Goal: Use online tool/utility: Utilize a website feature to perform a specific function

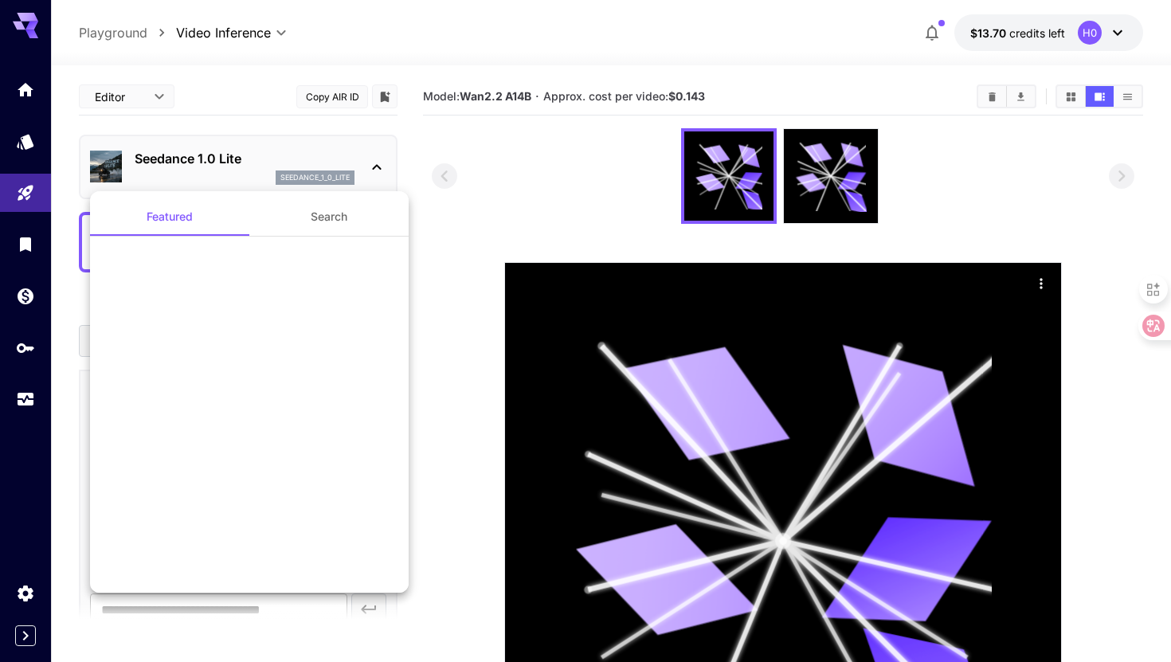
scroll to position [1347, 0]
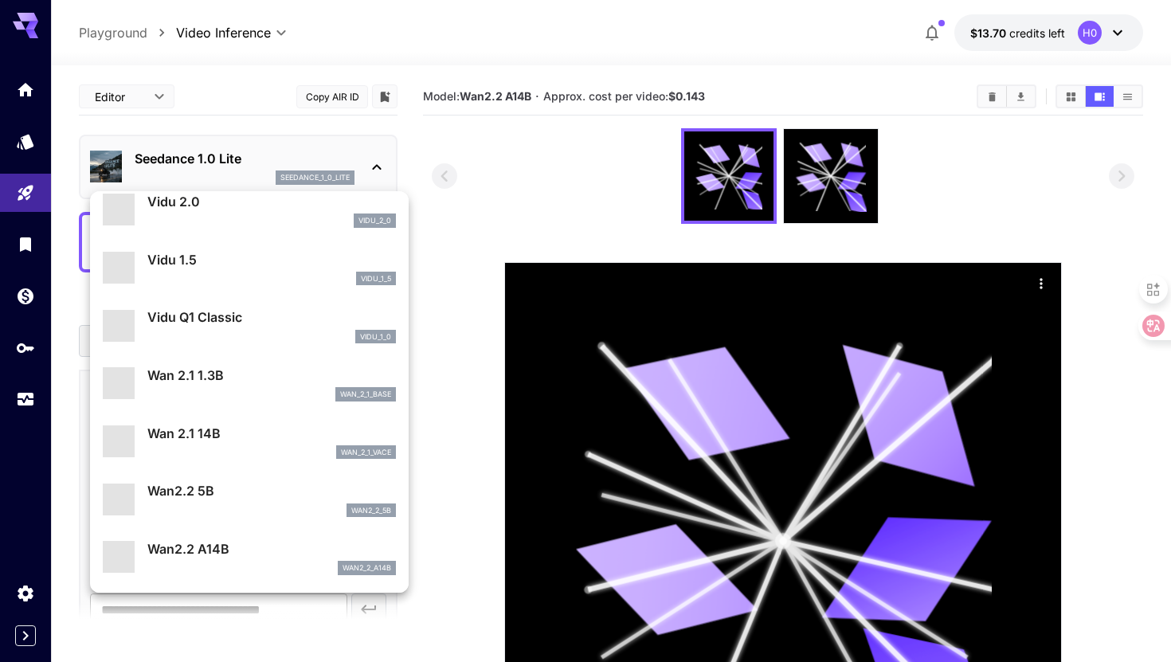
click at [233, 492] on p "Wan2.2 5B" at bounding box center [271, 490] width 248 height 19
type input "**********"
type input "***"
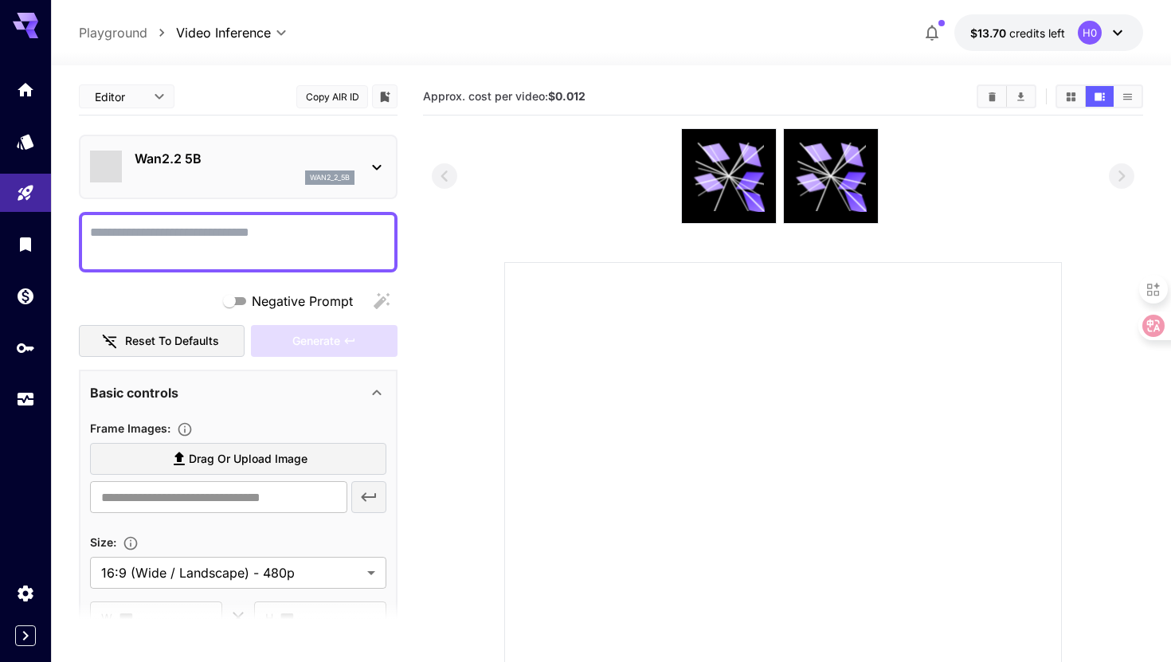
click at [242, 248] on textarea "Negative Prompt" at bounding box center [238, 242] width 296 height 38
paste textarea "**********"
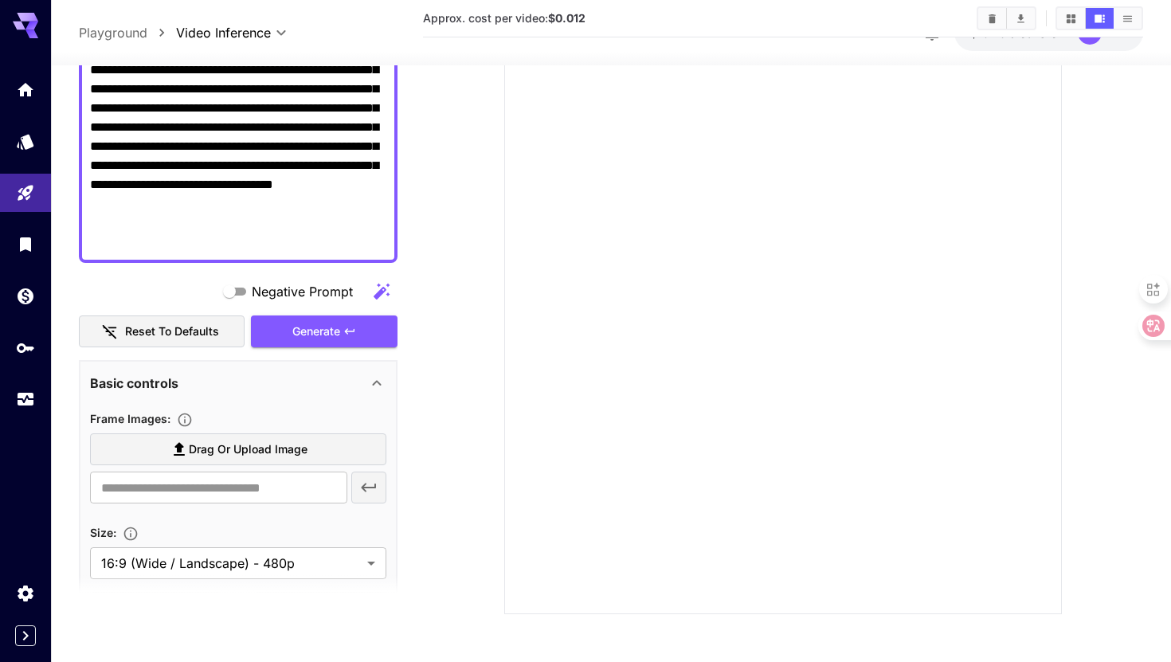
scroll to position [315, 0]
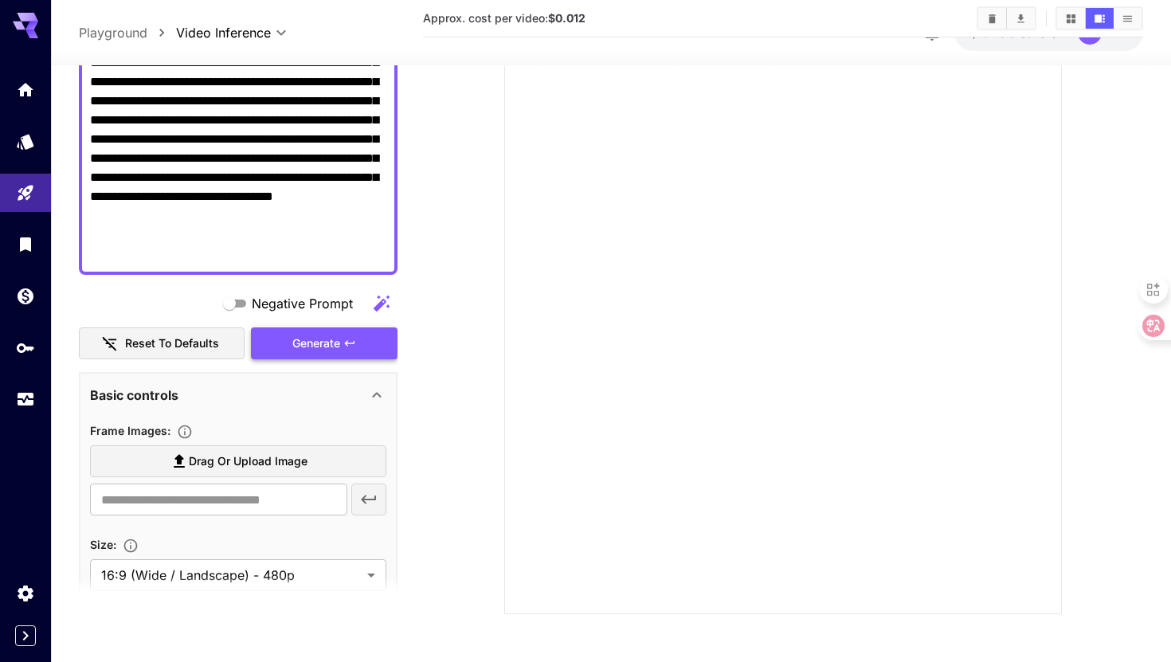
type textarea "**********"
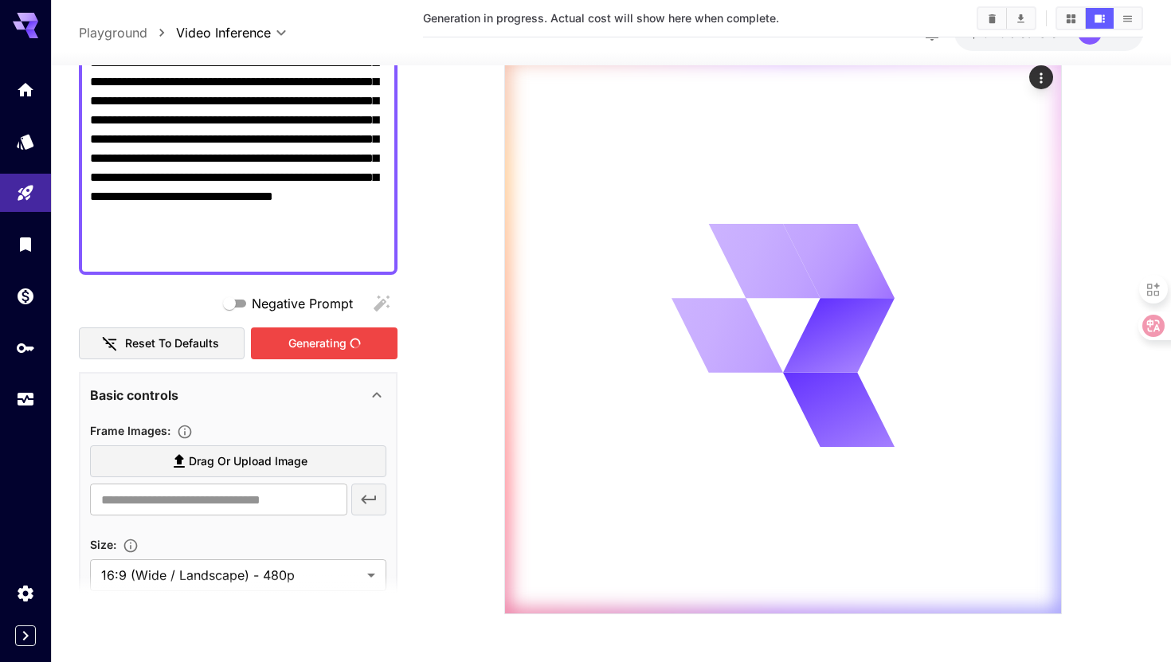
click at [310, 340] on div "Generating" at bounding box center [324, 343] width 147 height 33
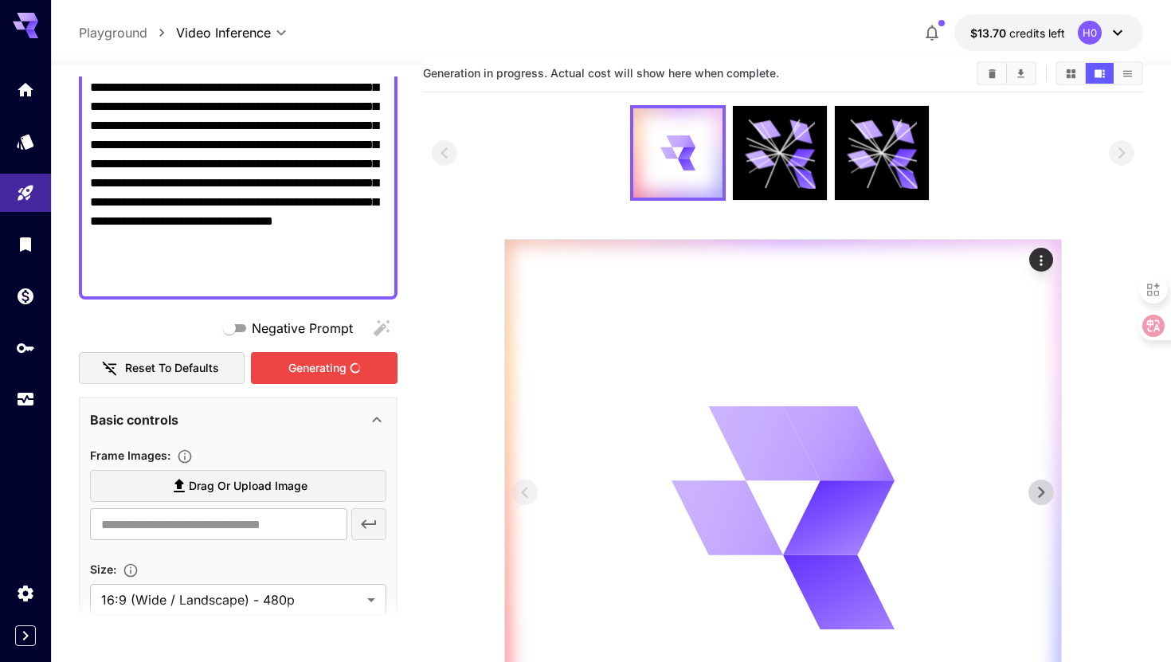
scroll to position [0, 0]
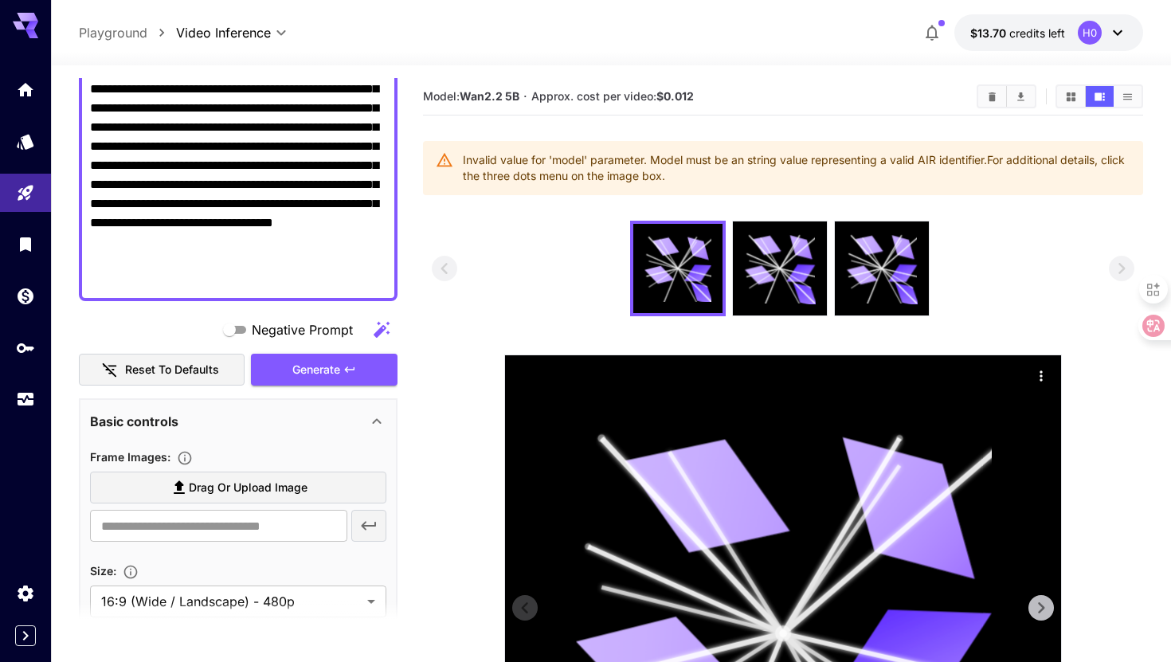
click at [689, 174] on div "Invalid value for 'model' parameter. Model must be an string value representing…" at bounding box center [796, 168] width 667 height 45
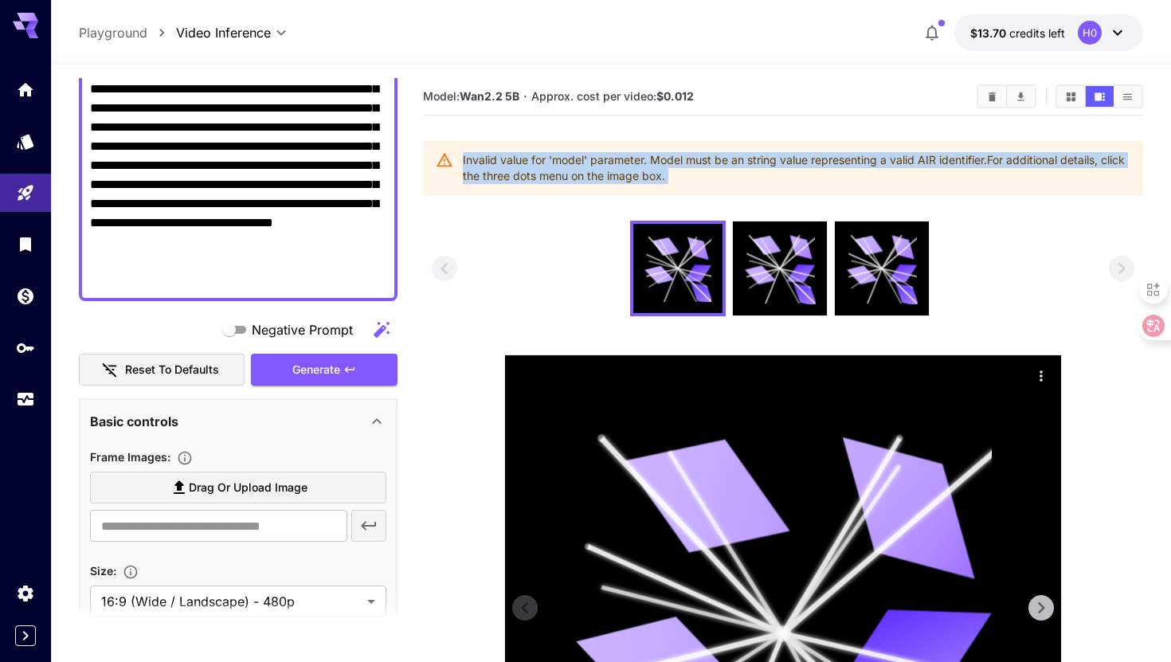
click at [689, 174] on div "Invalid value for 'model' parameter. Model must be an string value representing…" at bounding box center [796, 168] width 667 height 45
click at [561, 174] on div "Invalid value for 'model' parameter. Model must be an string value representing…" at bounding box center [796, 168] width 667 height 45
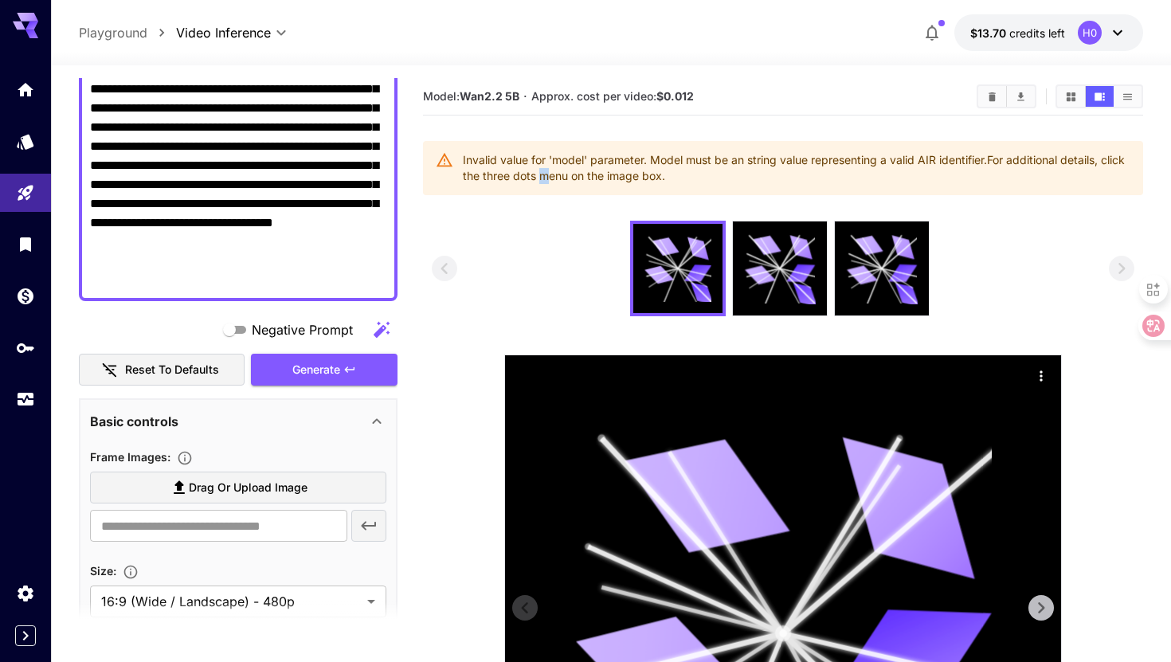
click at [561, 174] on div "Invalid value for 'model' parameter. Model must be an string value representing…" at bounding box center [796, 168] width 667 height 45
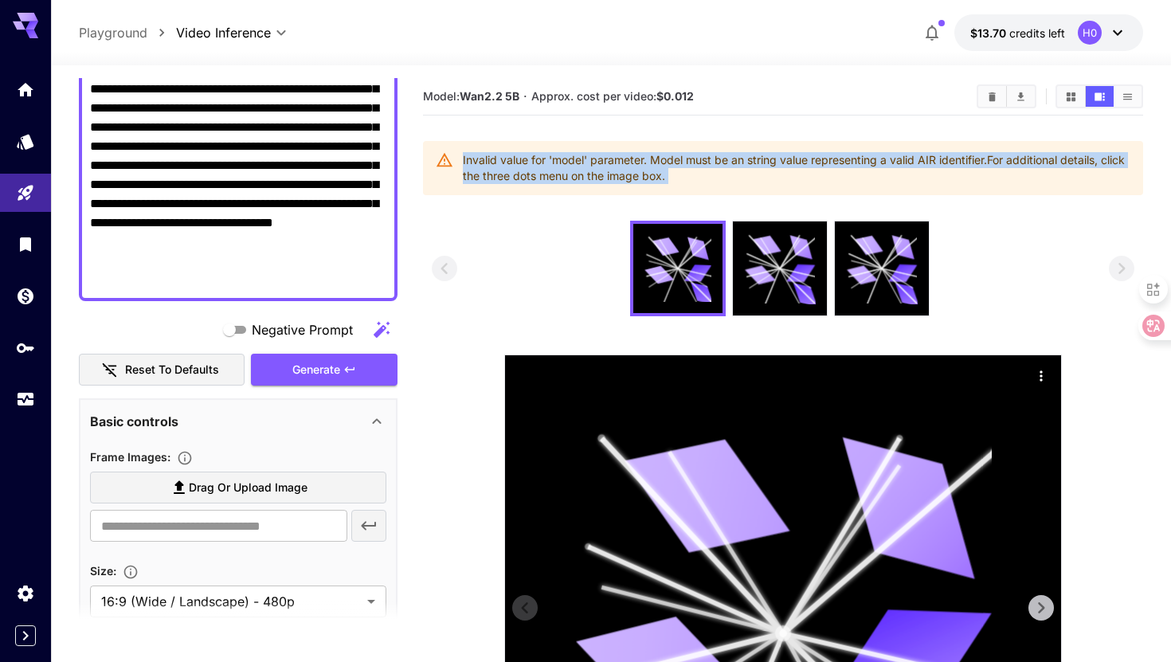
click at [561, 174] on div "Invalid value for 'model' parameter. Model must be an string value representing…" at bounding box center [796, 168] width 667 height 45
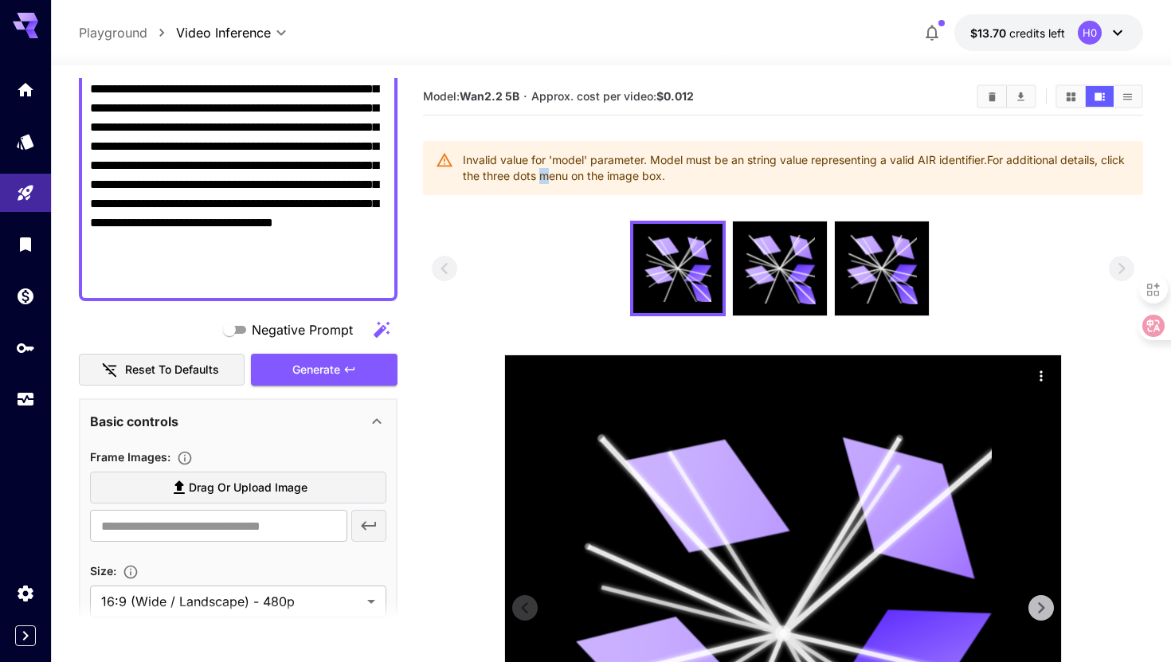
click at [561, 174] on div "Invalid value for 'model' parameter. Model must be an string value representing…" at bounding box center [796, 168] width 667 height 45
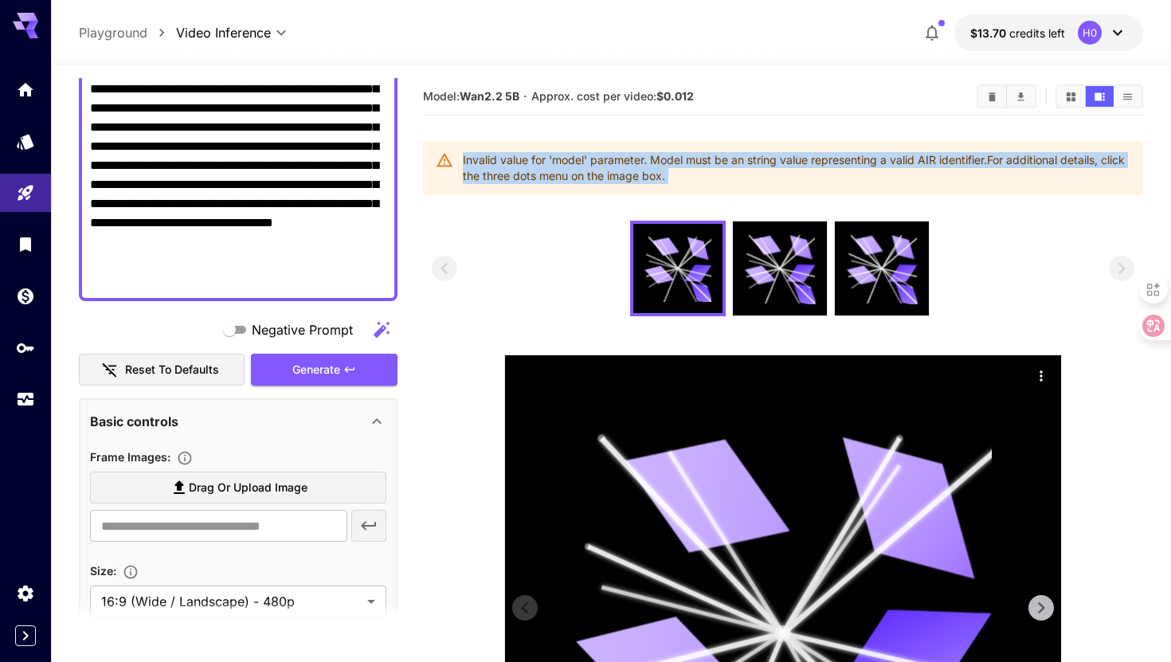
click at [561, 174] on div "Invalid value for 'model' parameter. Model must be an string value representing…" at bounding box center [796, 168] width 667 height 45
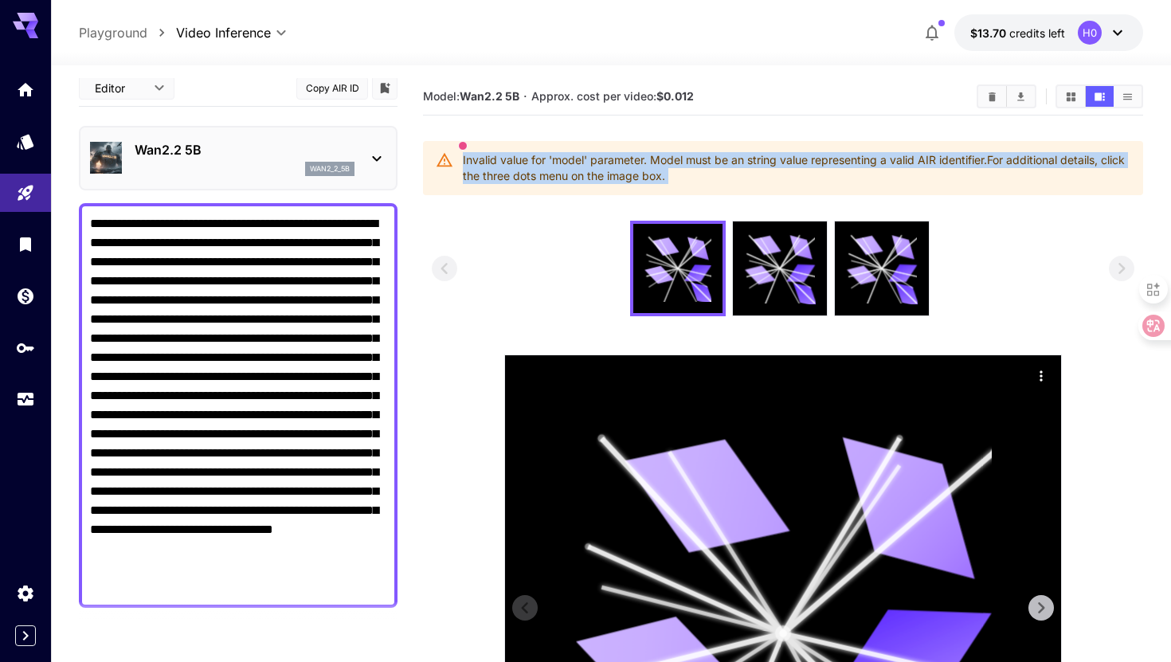
scroll to position [17, 0]
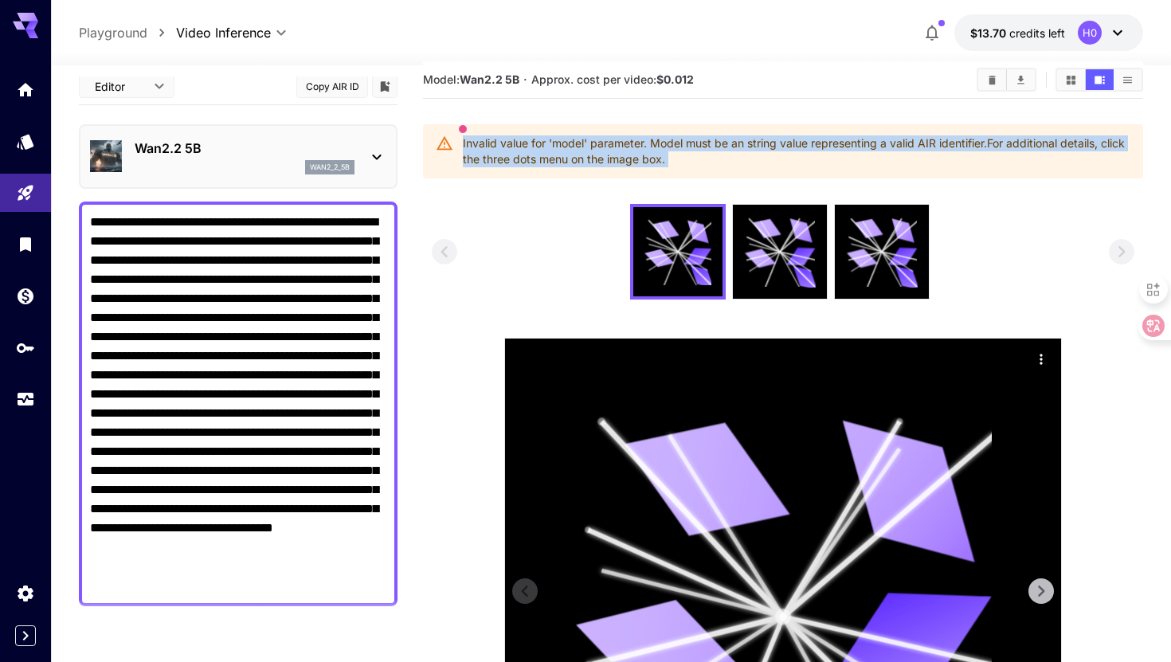
click at [578, 160] on div "Invalid value for 'model' parameter. Model must be an string value representing…" at bounding box center [796, 151] width 667 height 45
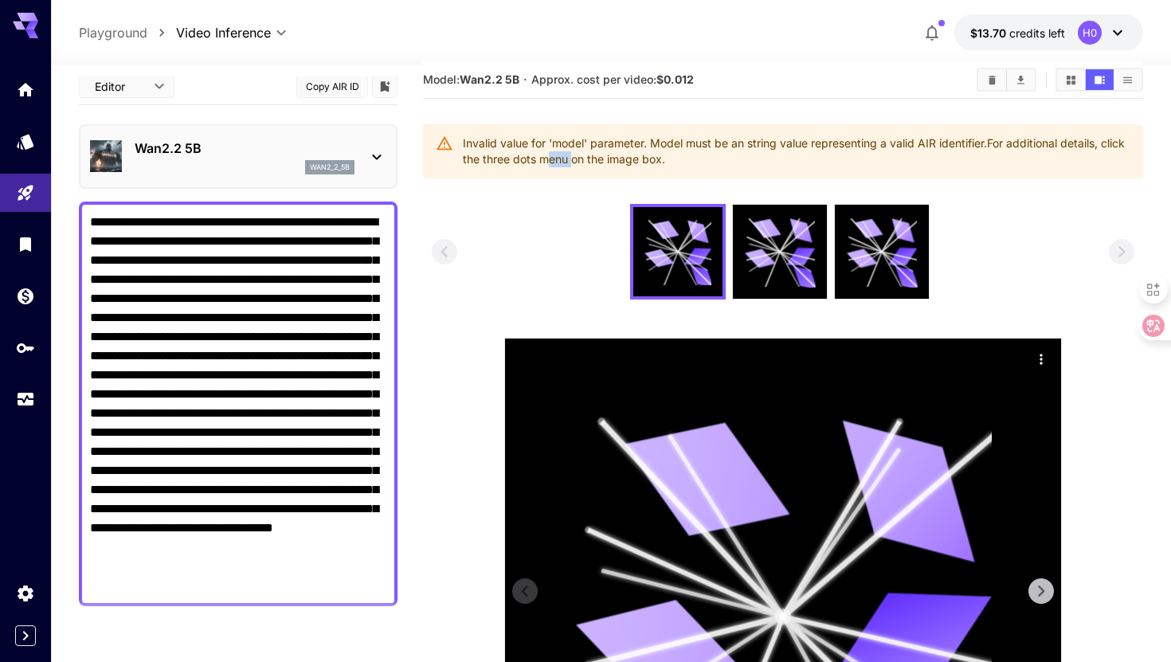
click at [578, 160] on div "Invalid value for 'model' parameter. Model must be an string value representing…" at bounding box center [796, 151] width 667 height 45
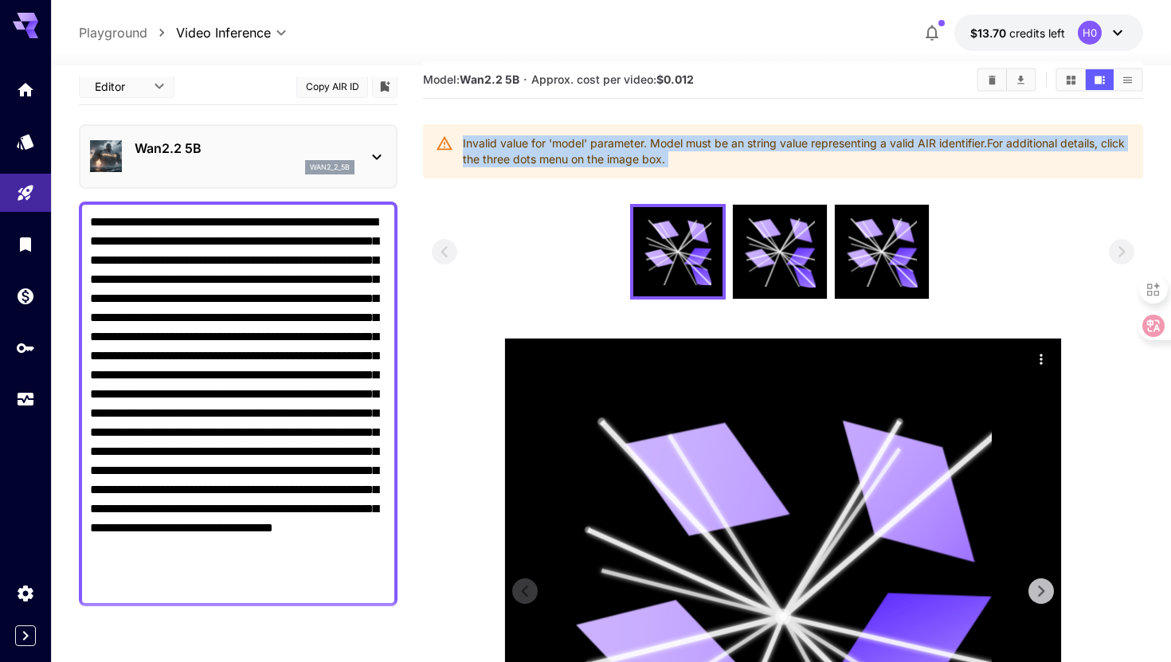
click at [578, 160] on div "Invalid value for 'model' parameter. Model must be an string value representing…" at bounding box center [796, 151] width 667 height 45
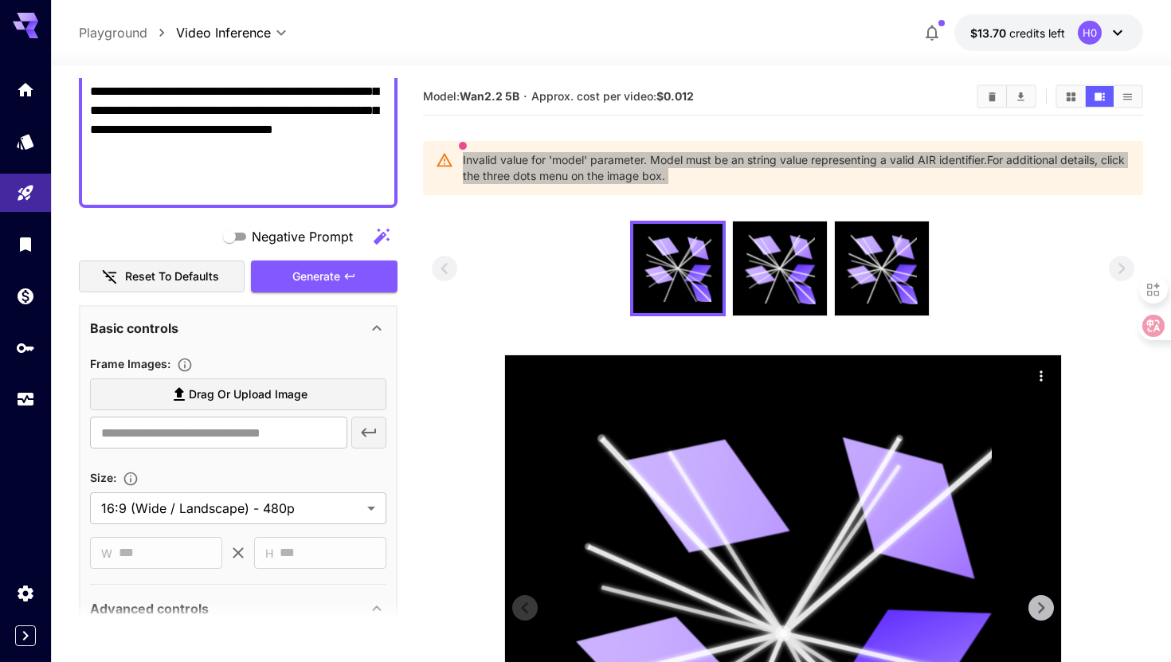
scroll to position [251, 0]
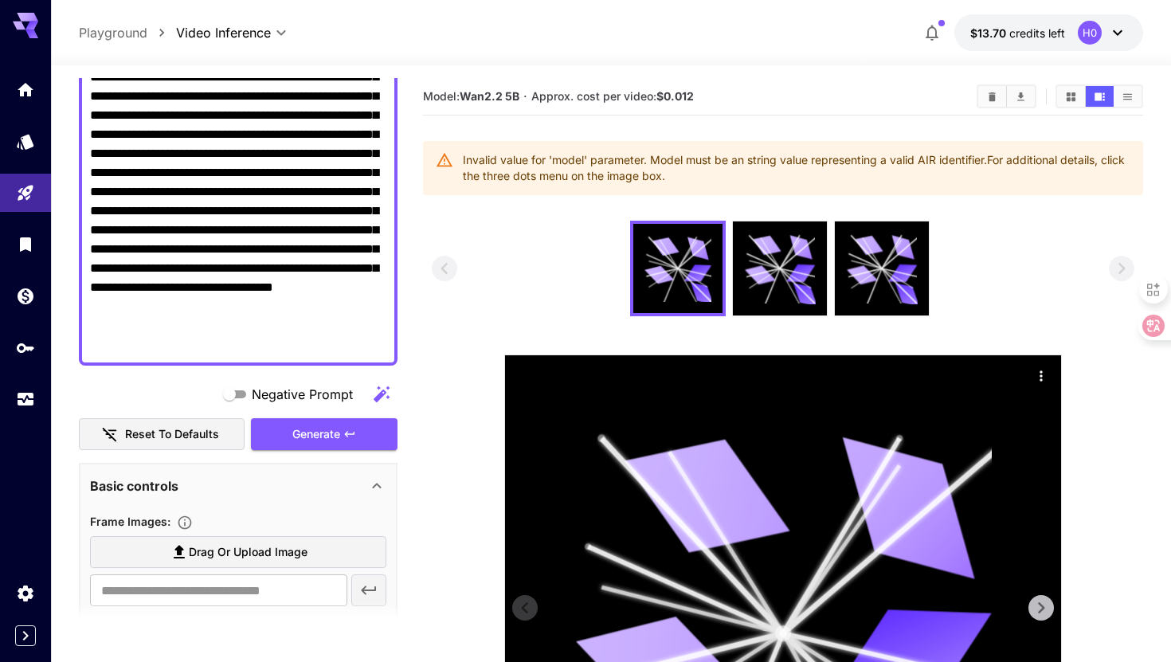
click at [296, 274] on textarea "**********" at bounding box center [238, 163] width 296 height 382
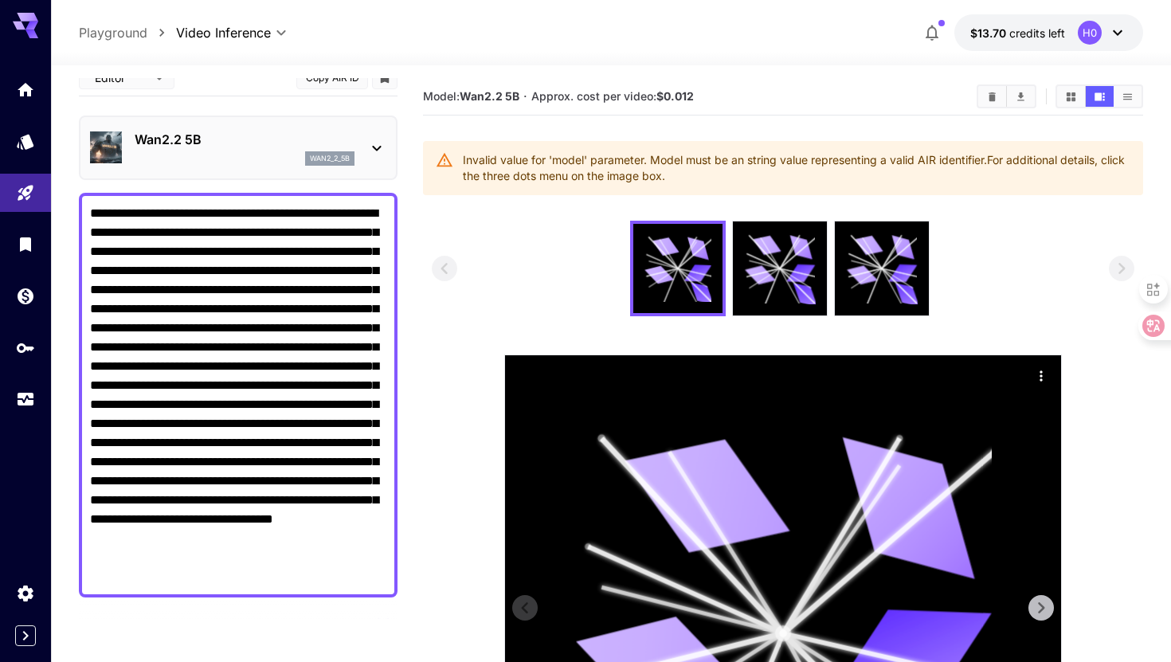
scroll to position [0, 0]
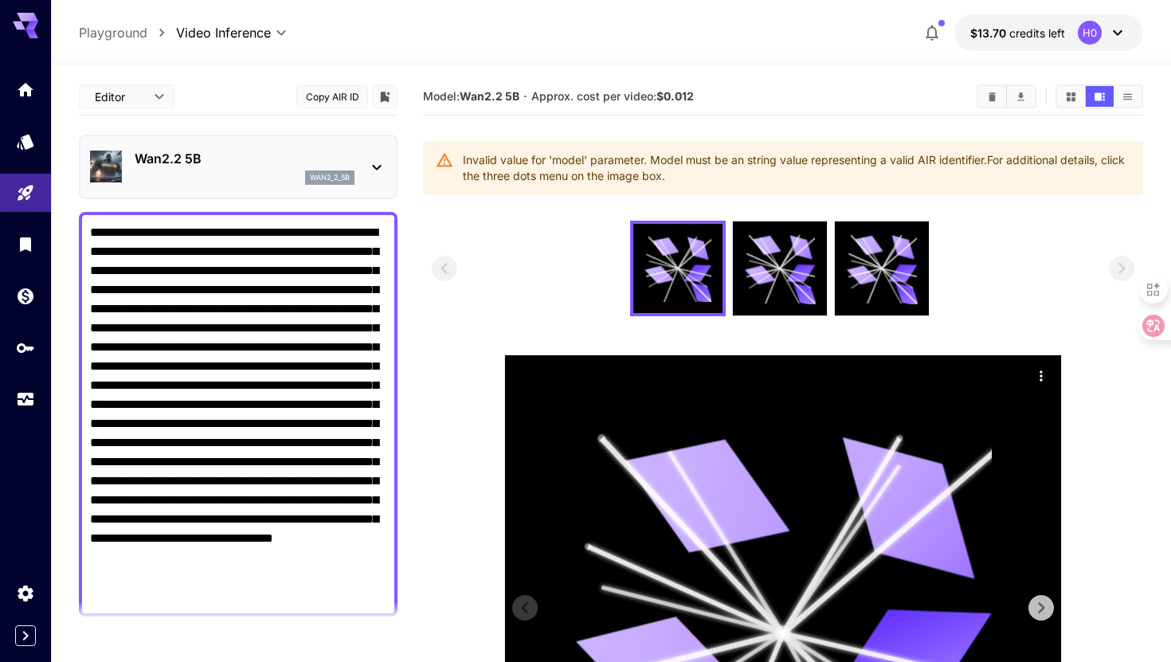
click at [330, 96] on button "Copy AIR ID" at bounding box center [332, 96] width 72 height 23
click at [164, 101] on body "**********" at bounding box center [585, 480] width 1171 height 960
click at [144, 159] on span "JSON" at bounding box center [127, 157] width 70 height 19
type input "****"
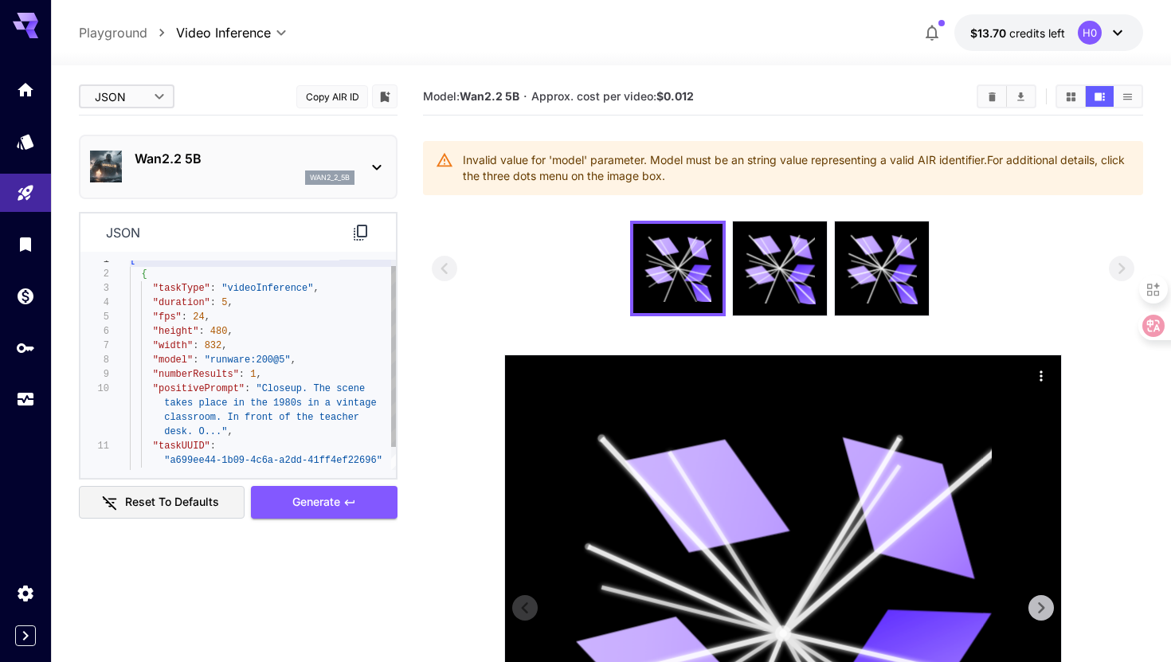
type textarea "**********"
click at [259, 358] on div "[ { "taskType" : "videoInference" , "duration" : 5 , "fps" : 24 , "height" : 48…" at bounding box center [263, 374] width 266 height 244
click at [389, 96] on icon "Add to library" at bounding box center [385, 97] width 14 height 14
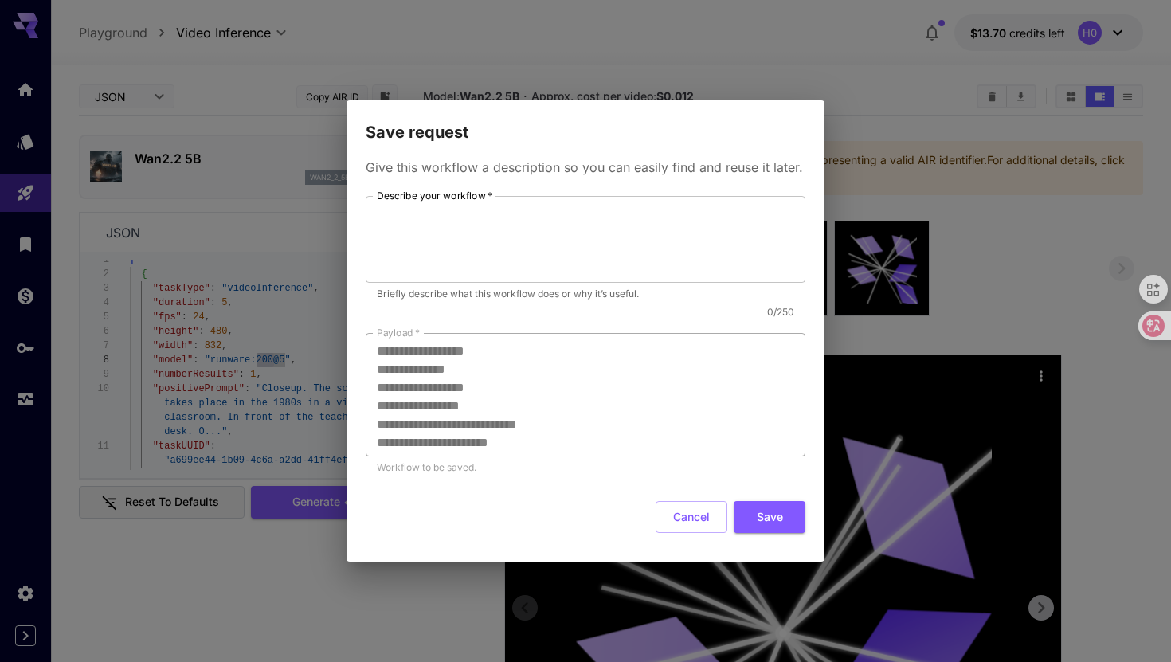
scroll to position [65, 0]
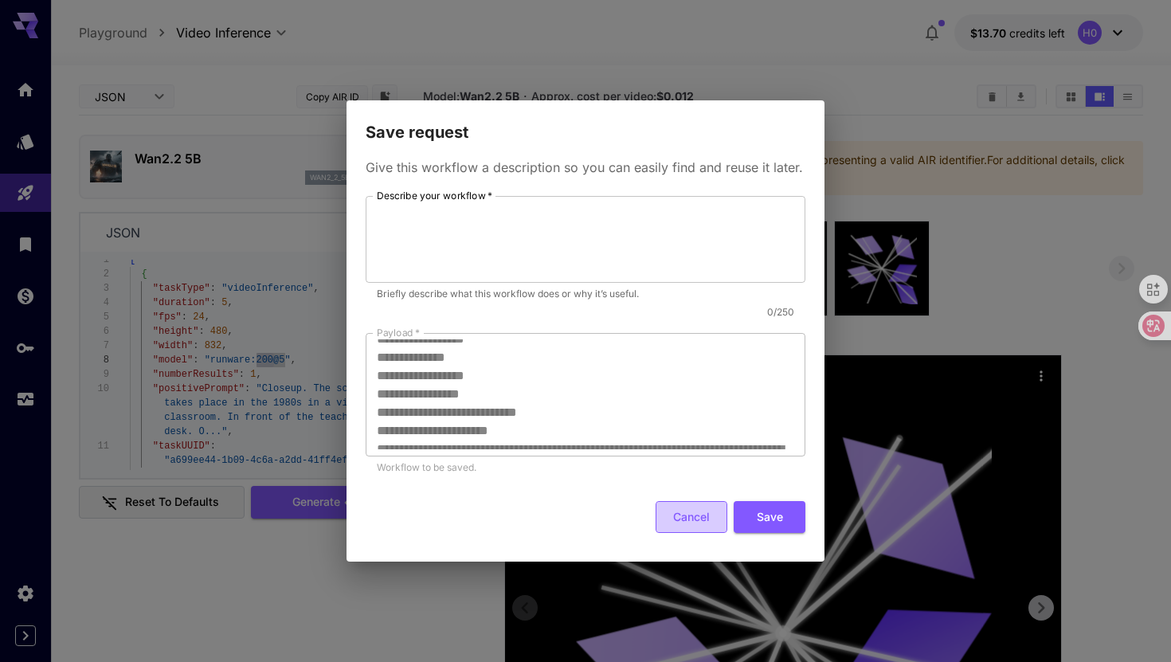
click at [696, 511] on button "Cancel" at bounding box center [691, 517] width 72 height 33
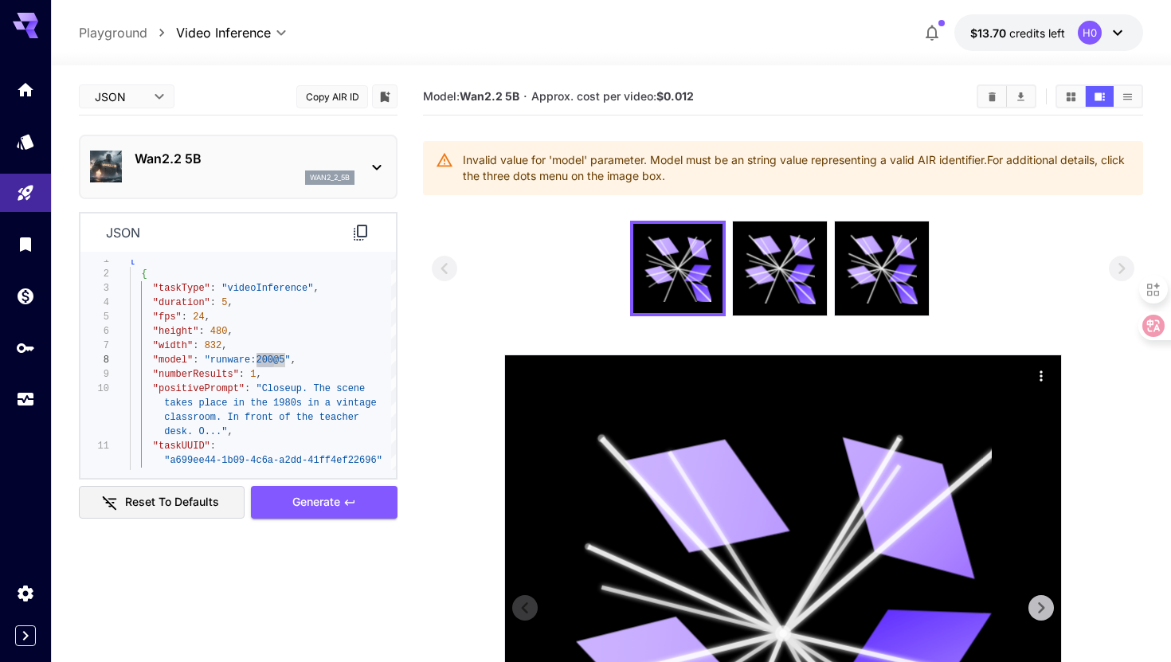
click at [334, 89] on button "Copy AIR ID" at bounding box center [332, 96] width 72 height 23
click at [258, 379] on div "[ { "taskType" : "videoInference" , "duration" : 5 , "fps" : 24 , "height" : 48…" at bounding box center [263, 374] width 266 height 244
drag, startPoint x: 211, startPoint y: 364, endPoint x: 282, endPoint y: 362, distance: 70.9
click at [282, 362] on div "[ { "taskType" : "videoInference" , "duration" : 5 , "fps" : 24 , "height" : 48…" at bounding box center [263, 374] width 266 height 244
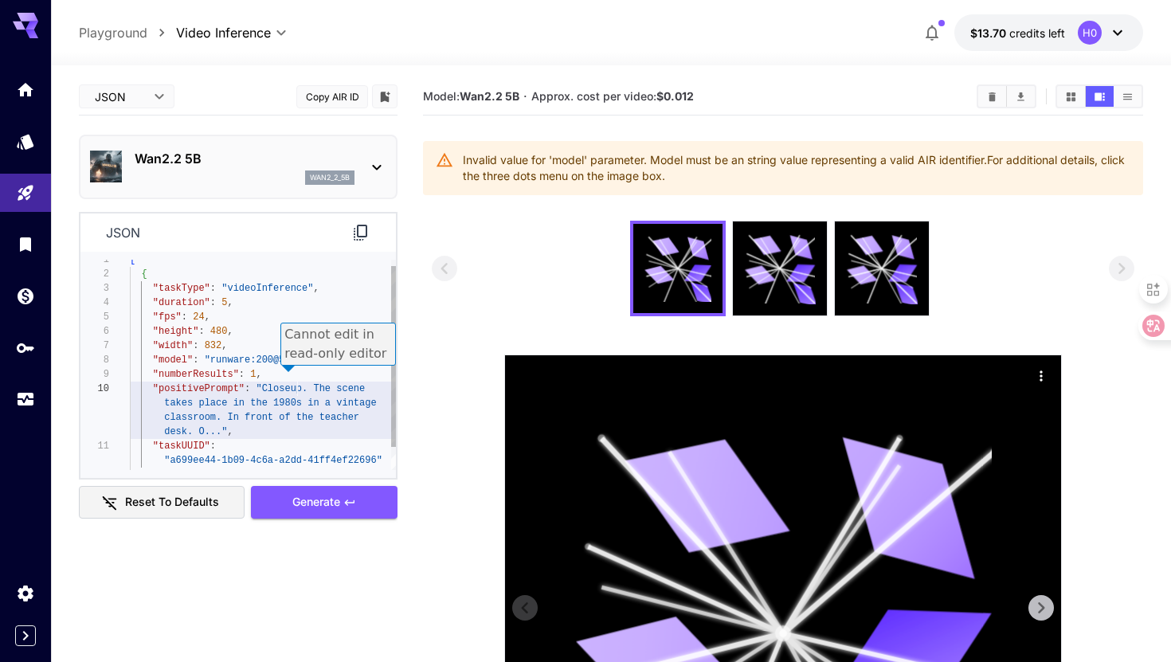
click at [298, 395] on div "[ { "taskType" : "videoInference" , "duration" : 5 , "fps" : 24 , "height" : 48…" at bounding box center [263, 374] width 266 height 244
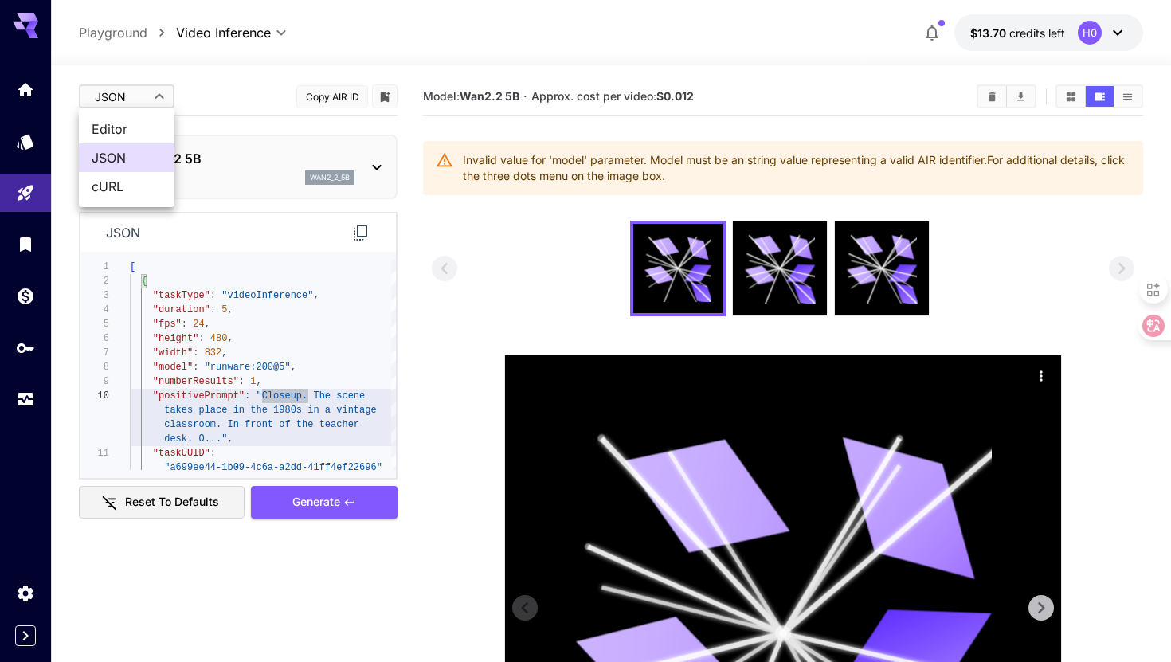
click at [134, 88] on body "**********" at bounding box center [585, 480] width 1171 height 960
click at [139, 131] on span "Editor" at bounding box center [127, 128] width 70 height 19
type input "****"
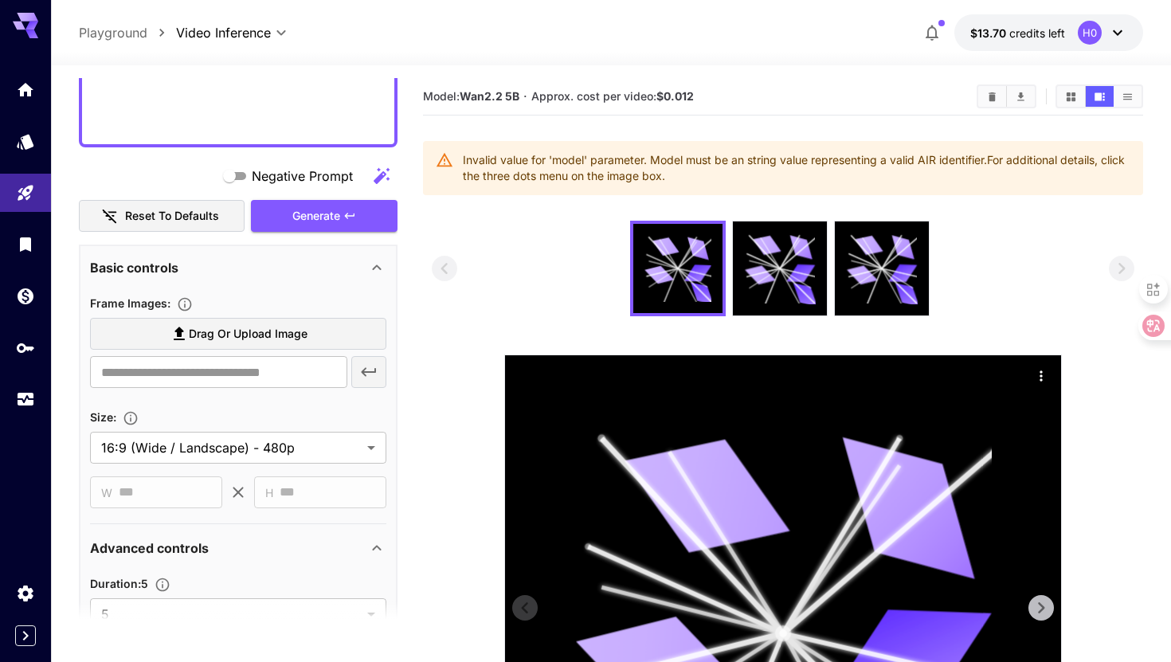
scroll to position [503, 0]
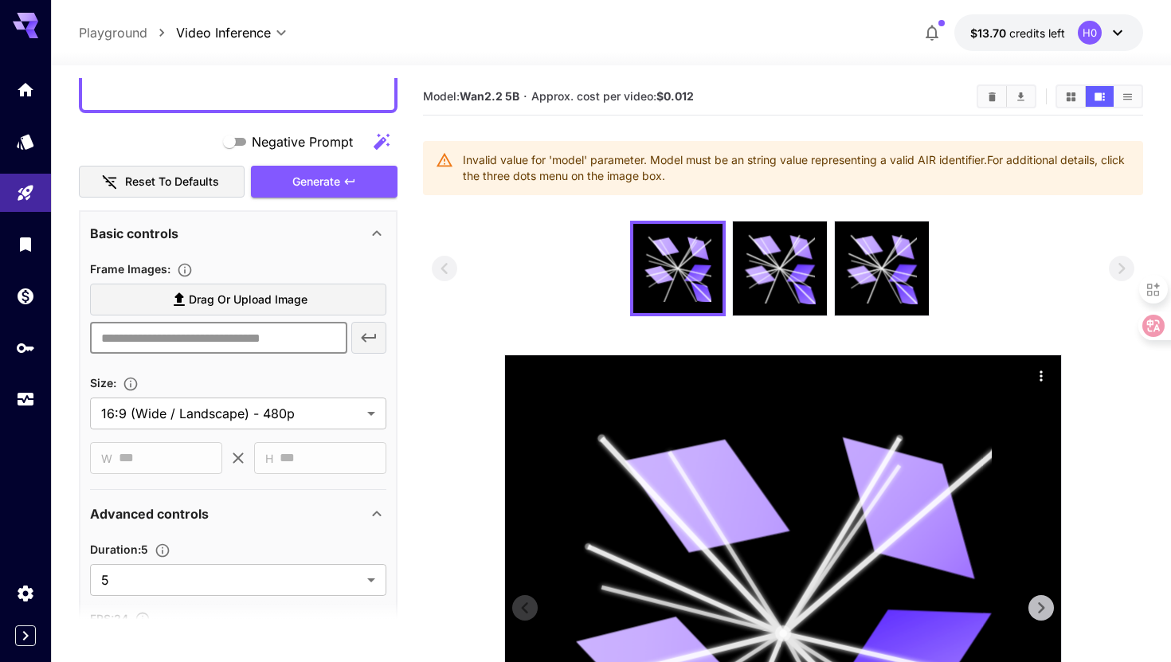
click at [254, 330] on input "text" at bounding box center [218, 338] width 257 height 32
click at [479, 416] on section at bounding box center [783, 566] width 702 height 691
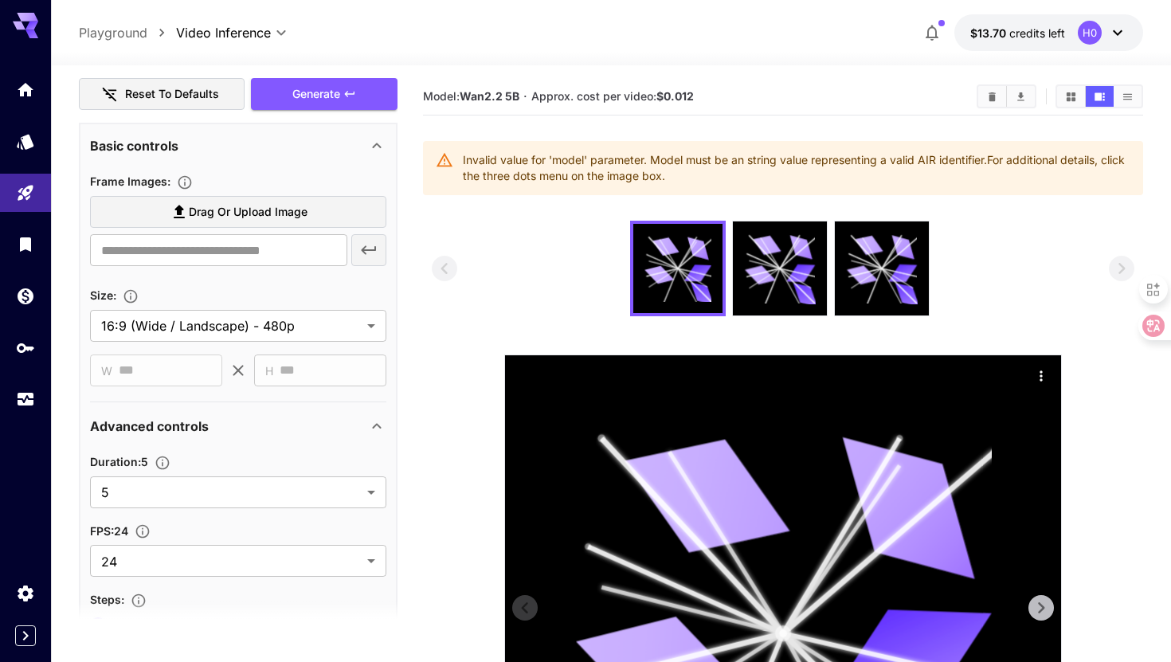
scroll to position [647, 0]
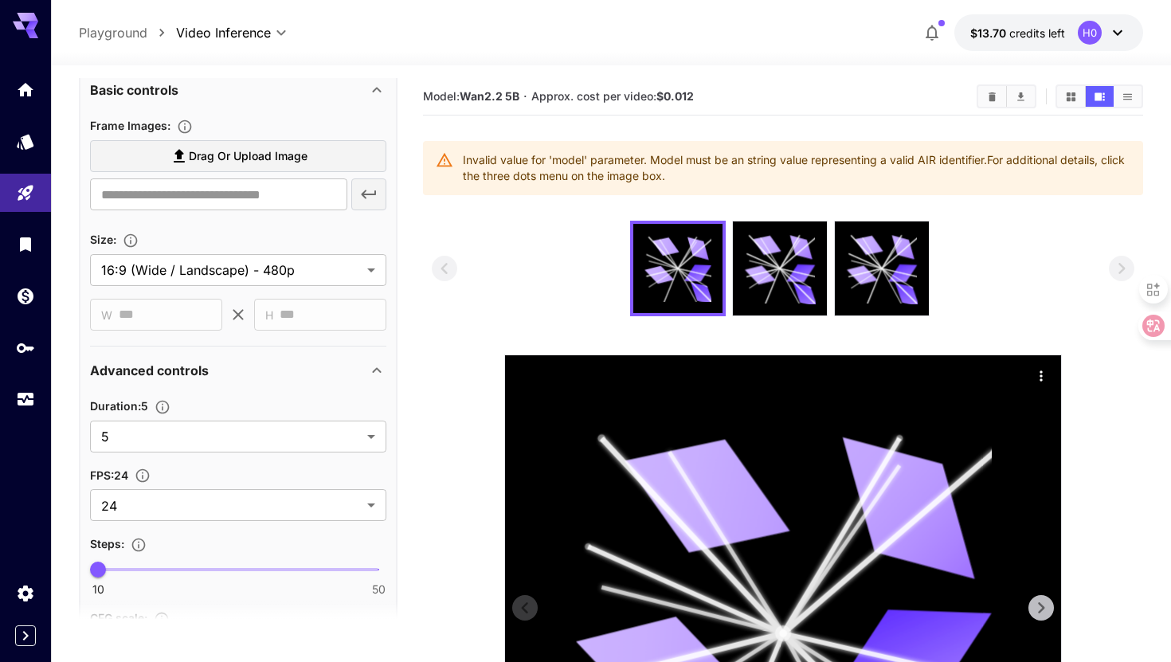
click at [136, 231] on p "Size :" at bounding box center [117, 238] width 55 height 19
click at [135, 237] on icon "Adjust the dimensions of the generated image by specifying its width and height…" at bounding box center [131, 241] width 16 height 16
click at [236, 235] on div "Size :" at bounding box center [238, 238] width 296 height 19
click at [560, 158] on div "Invalid value for 'model' parameter. Model must be an string value representing…" at bounding box center [796, 168] width 667 height 45
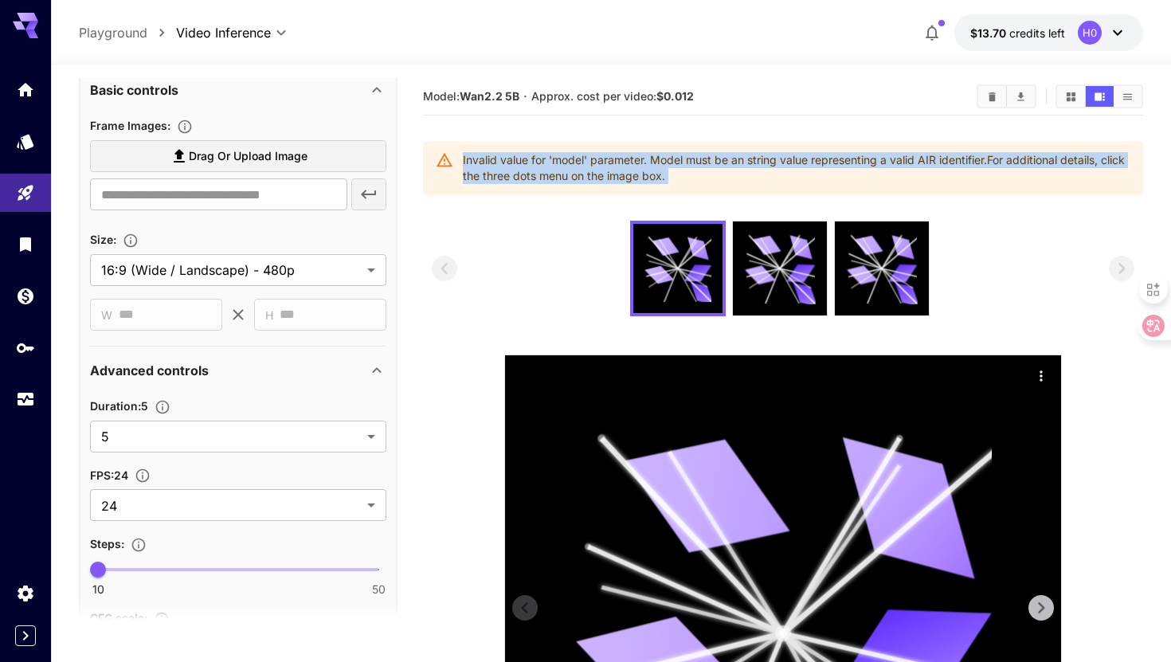
click at [560, 158] on div "Invalid value for 'model' parameter. Model must be an string value representing…" at bounding box center [796, 168] width 667 height 45
click at [632, 177] on div "Invalid value for 'model' parameter. Model must be an string value representing…" at bounding box center [796, 168] width 667 height 45
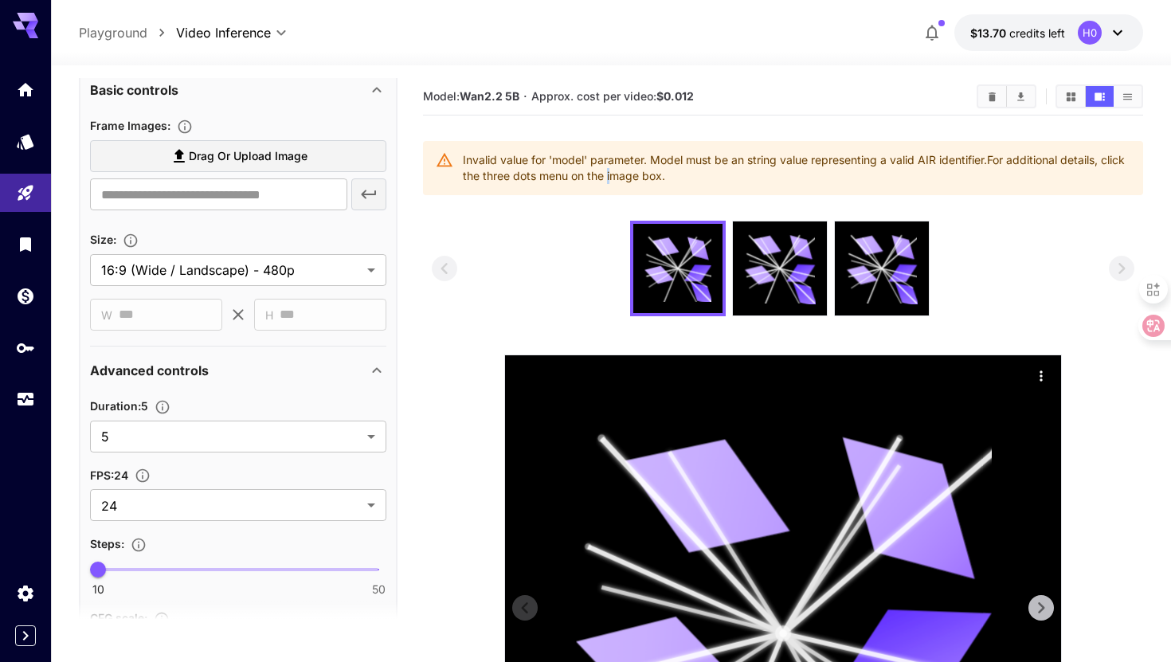
click at [632, 177] on div "Invalid value for 'model' parameter. Model must be an string value representing…" at bounding box center [796, 168] width 667 height 45
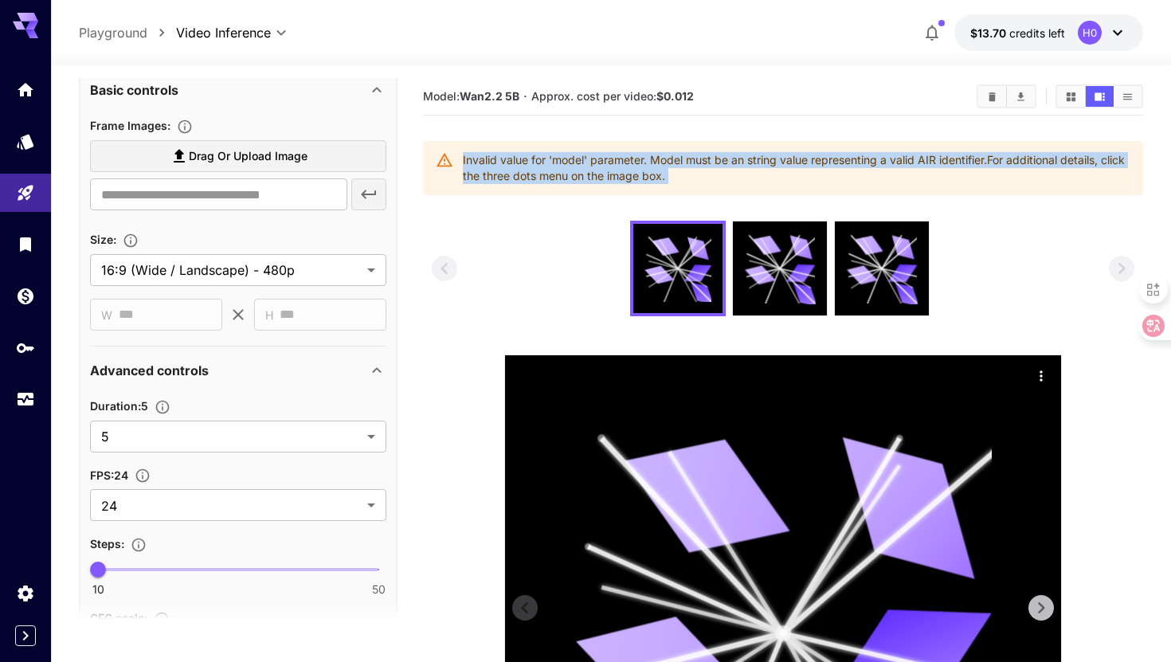
click at [632, 177] on div "Invalid value for 'model' parameter. Model must be an string value representing…" at bounding box center [796, 168] width 667 height 45
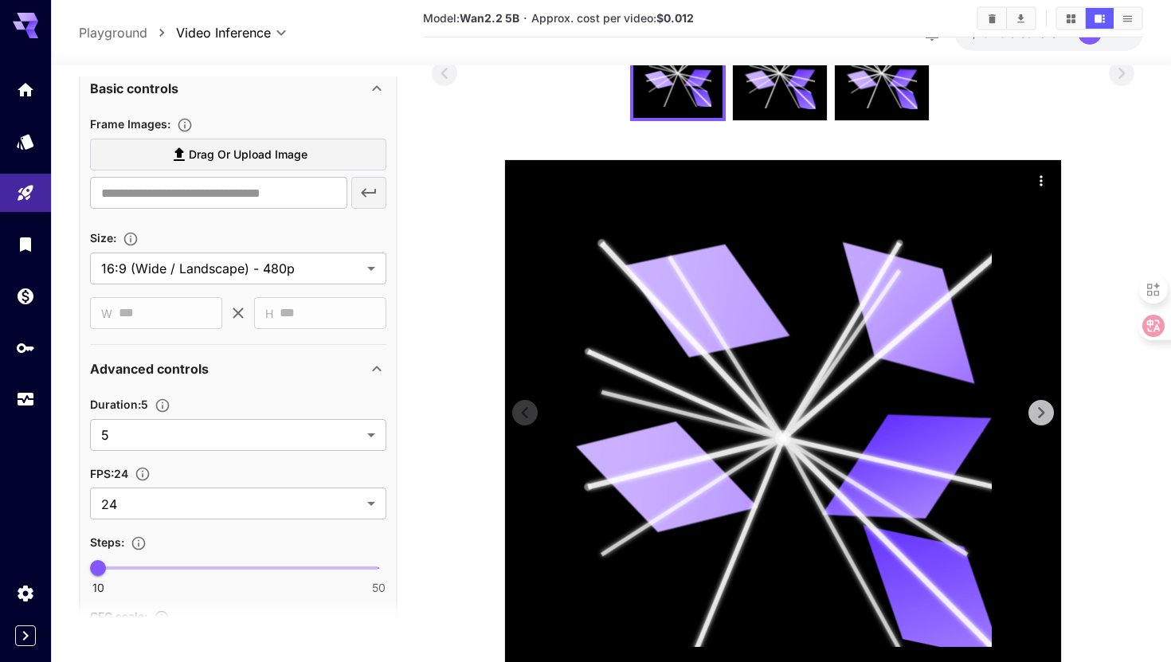
scroll to position [0, 0]
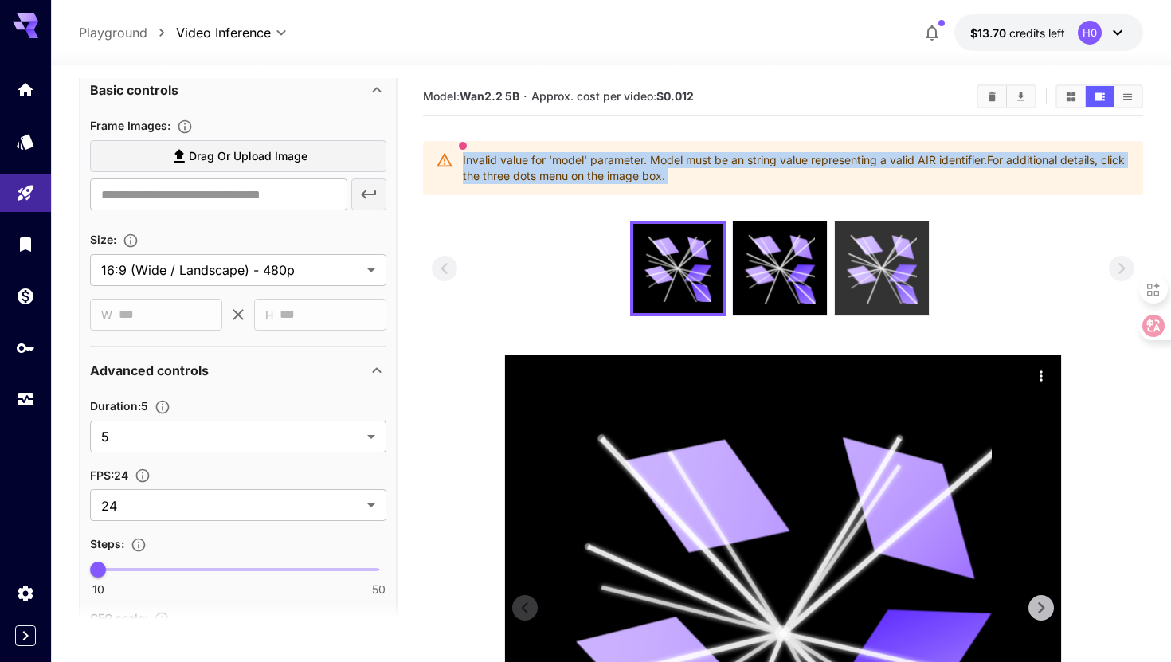
click at [919, 247] on div at bounding box center [882, 268] width 94 height 94
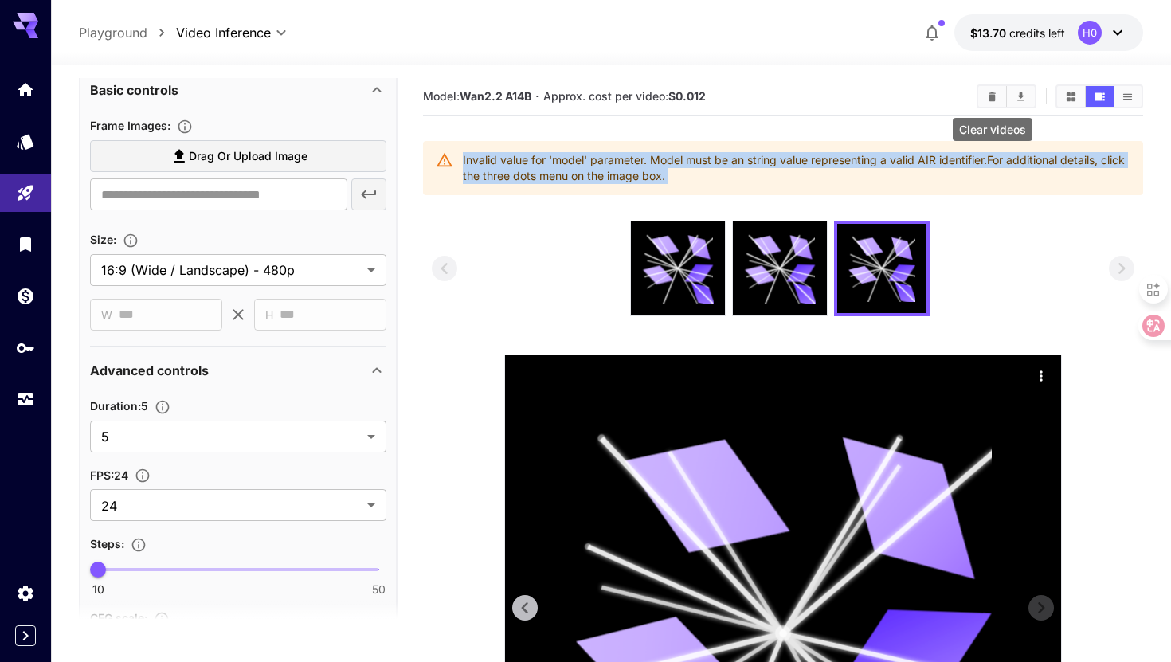
click at [994, 97] on icon "Clear videos" at bounding box center [992, 96] width 7 height 9
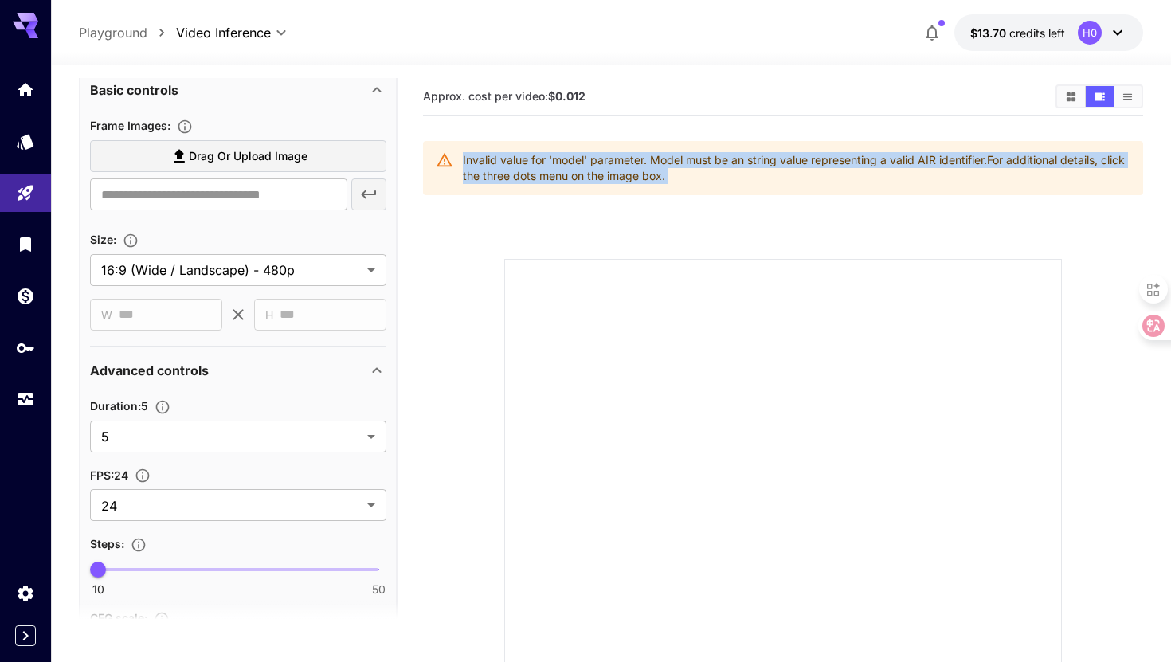
click at [1018, 155] on div "Invalid value for 'model' parameter. Model must be an string value representing…" at bounding box center [796, 168] width 667 height 45
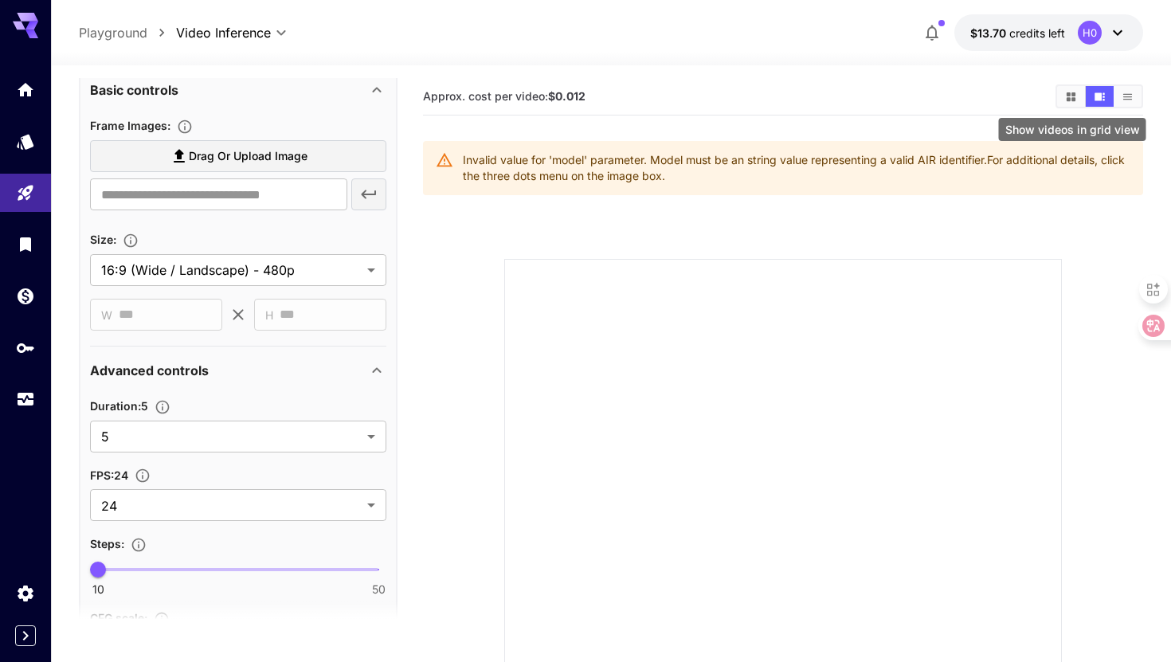
click at [1067, 100] on icon "Show videos in grid view" at bounding box center [1070, 96] width 9 height 9
click at [1101, 96] on icon "Show videos in video view" at bounding box center [1099, 96] width 10 height 8
click at [1074, 94] on icon "Show videos in grid view" at bounding box center [1070, 96] width 9 height 9
click at [804, 159] on div "Invalid value for 'model' parameter. Model must be an string value representing…" at bounding box center [796, 168] width 667 height 45
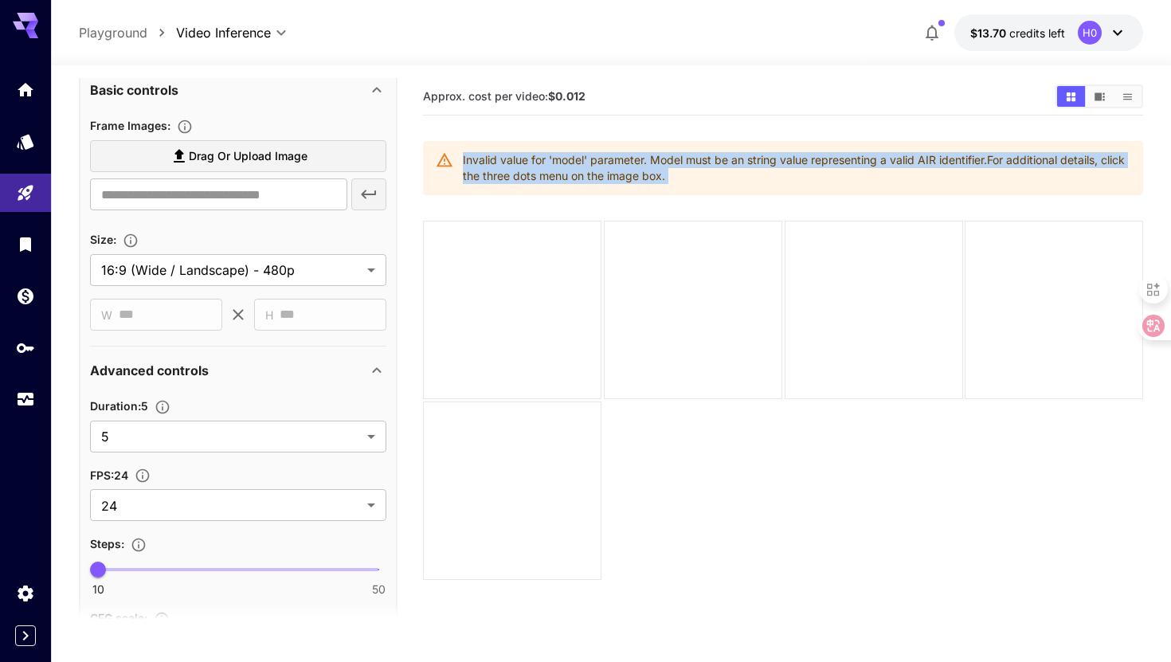
click at [804, 159] on div "Invalid value for 'model' parameter. Model must be an string value representing…" at bounding box center [796, 168] width 667 height 45
copy div "Invalid value for 'model' parameter. Model must be an string value representing…"
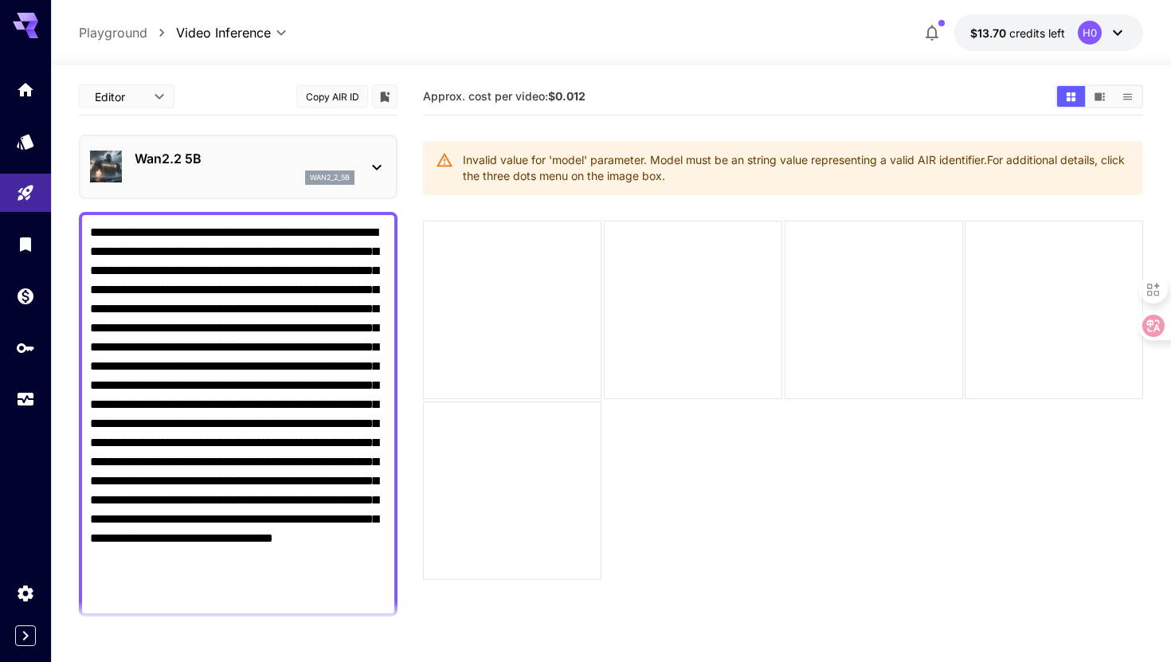
click at [243, 161] on p "Wan2.2 5B" at bounding box center [245, 158] width 220 height 19
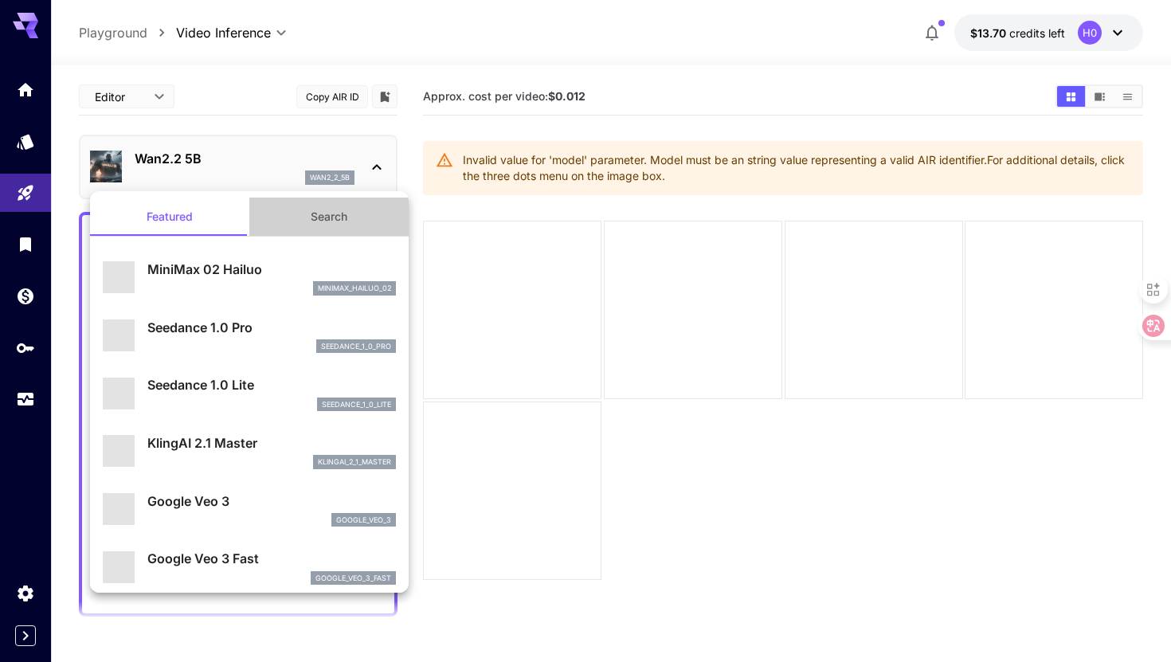
click at [340, 219] on button "Search" at bounding box center [328, 217] width 159 height 38
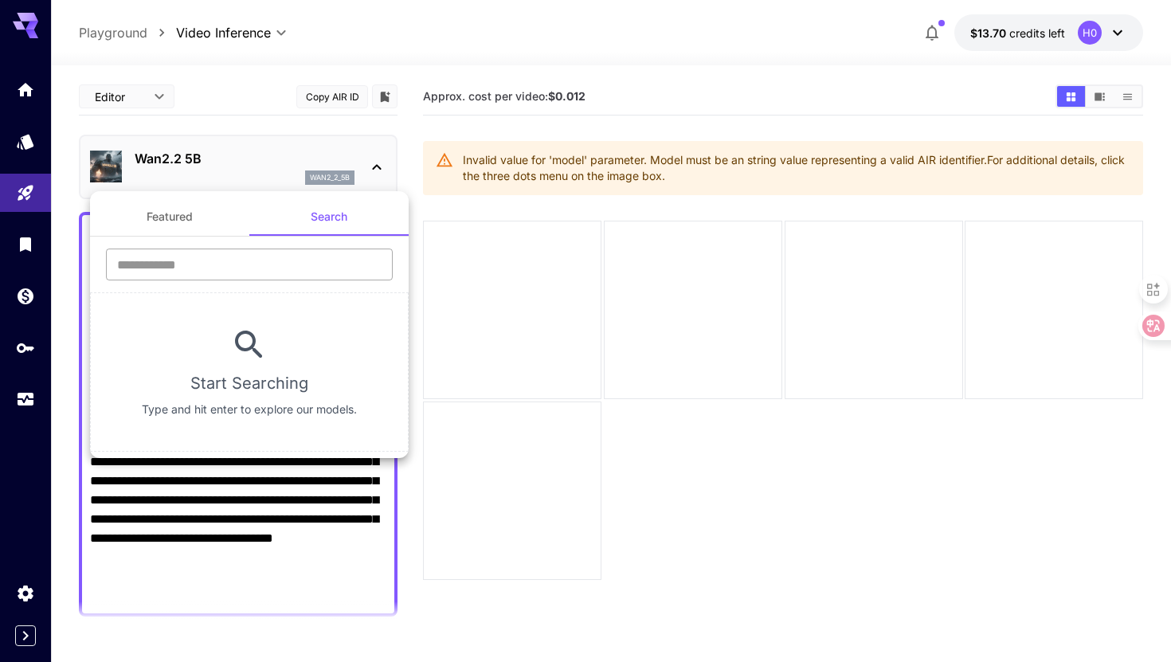
click at [264, 264] on input "text" at bounding box center [249, 264] width 287 height 32
click at [215, 226] on button "Featured" at bounding box center [169, 217] width 159 height 38
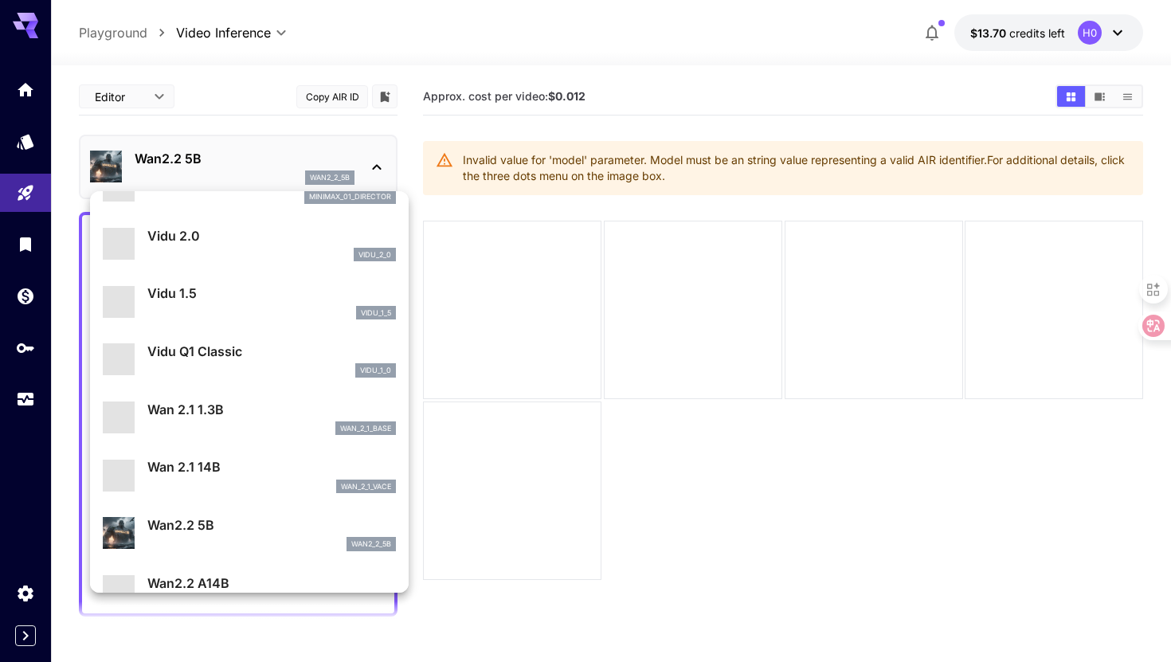
scroll to position [1347, 0]
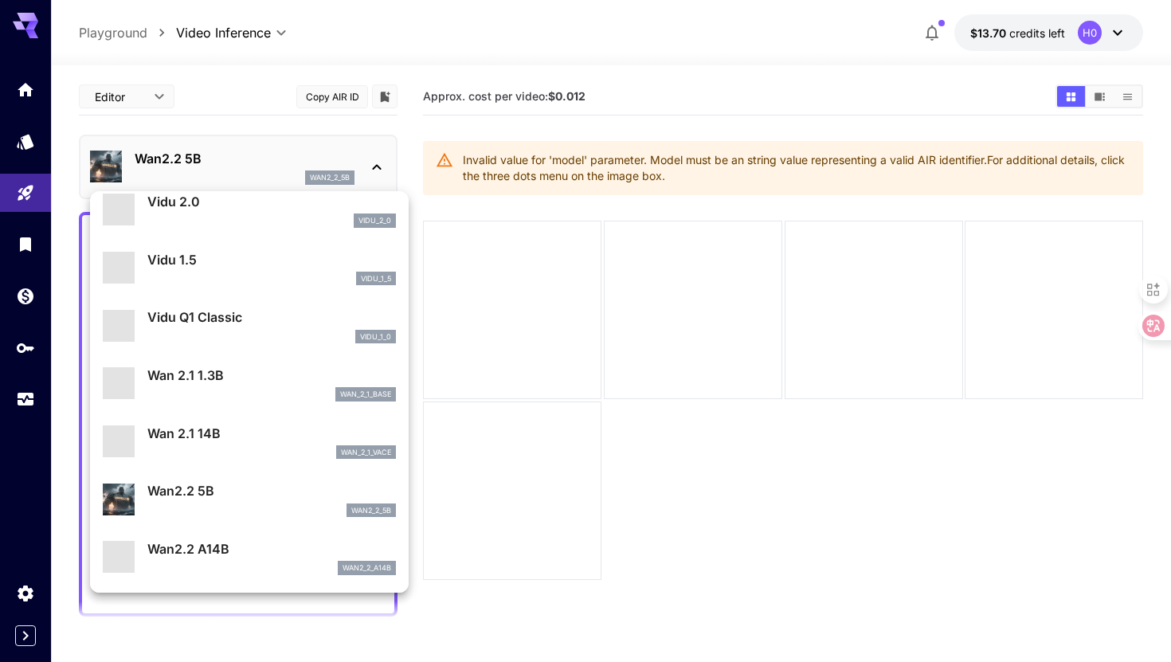
click at [253, 381] on p "Wan 2.1 1.3B" at bounding box center [271, 375] width 248 height 19
type input "**********"
type input "***"
type input "**"
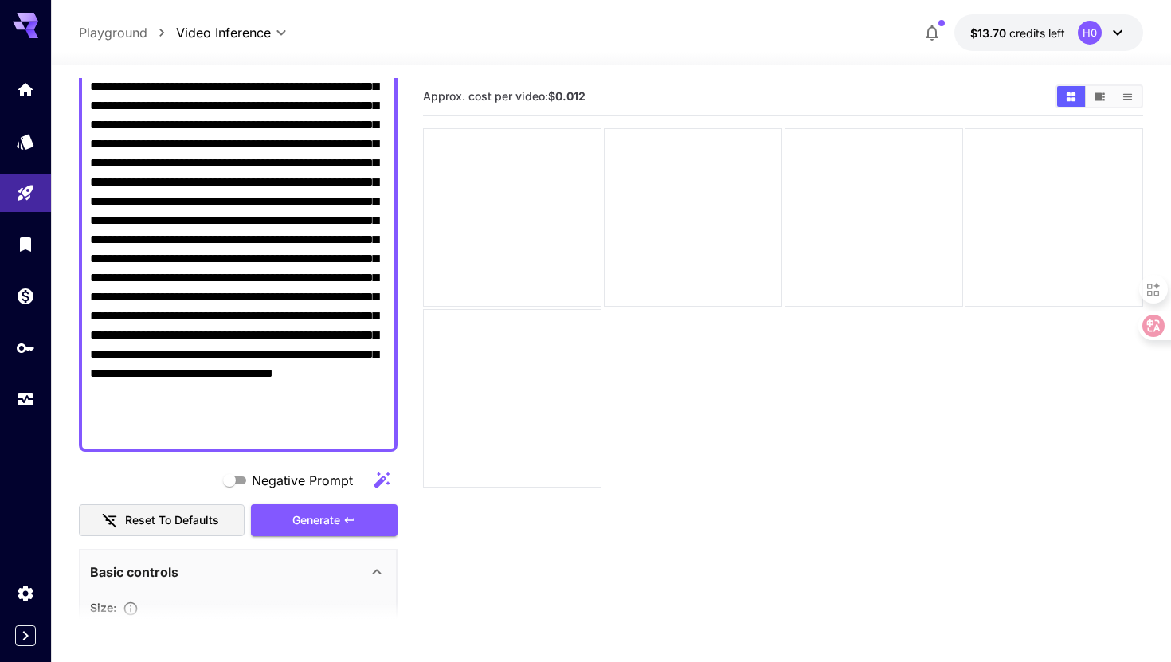
scroll to position [453, 0]
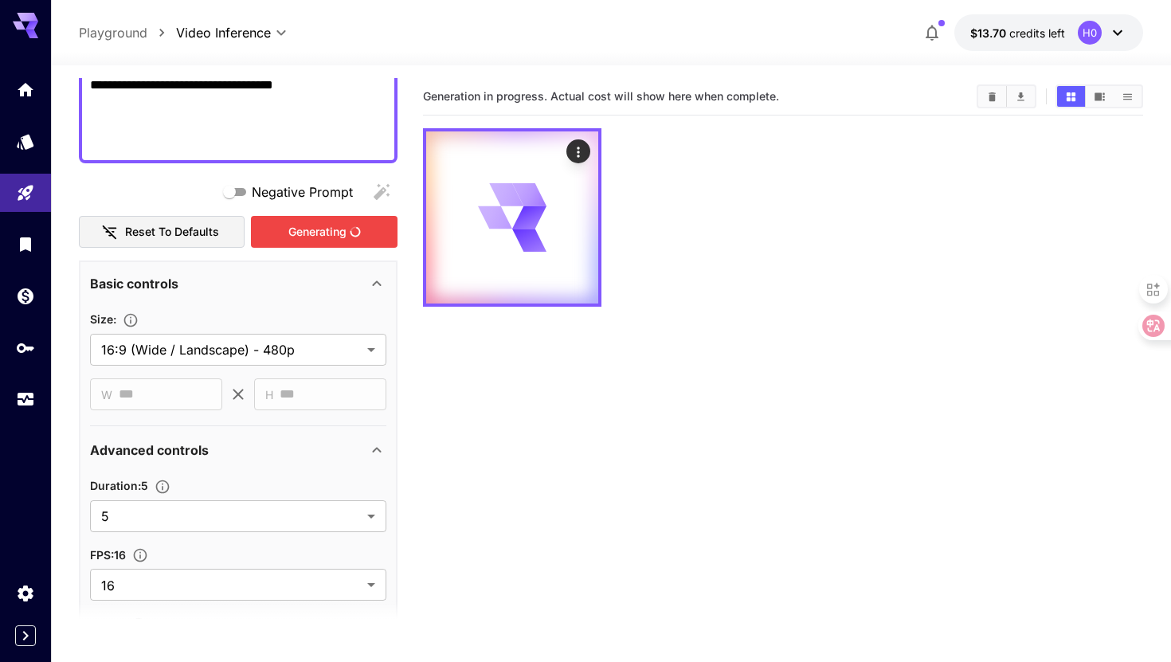
click at [305, 221] on div "Generating" at bounding box center [324, 232] width 147 height 33
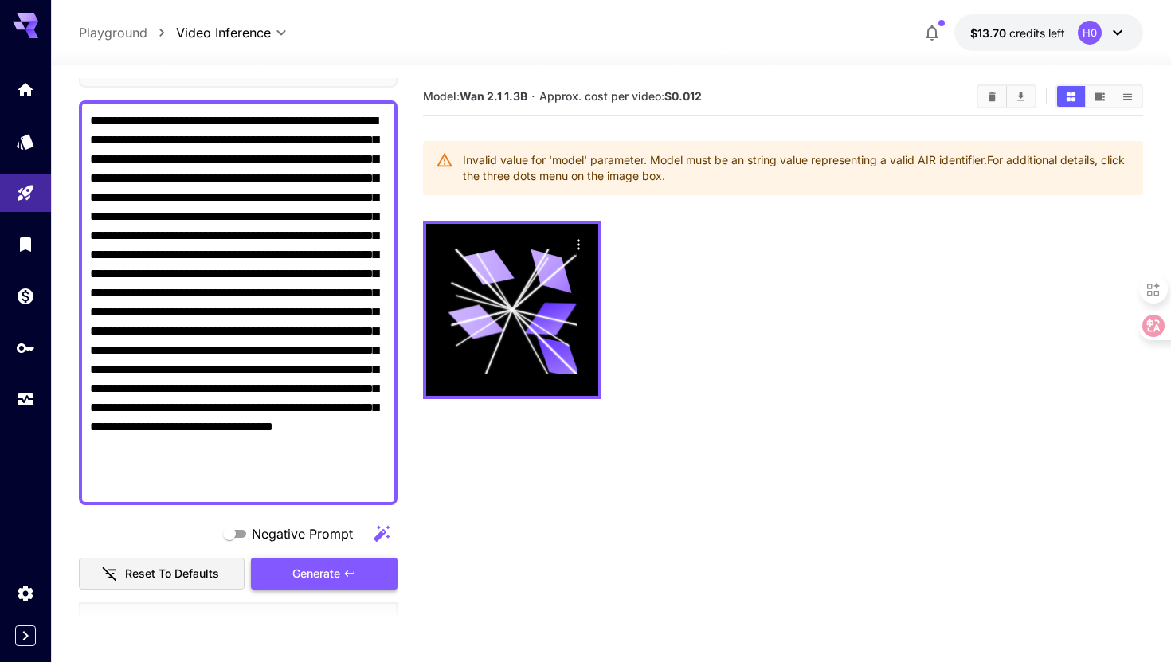
scroll to position [0, 0]
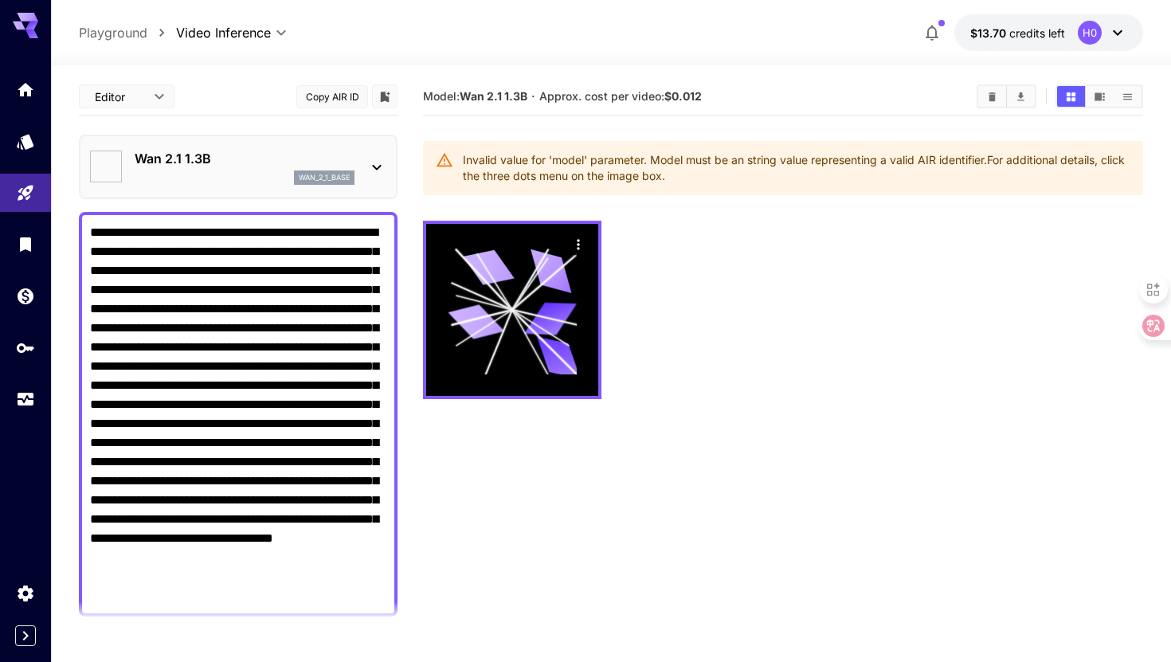
click at [241, 155] on p "Wan 2.1 1.3B" at bounding box center [245, 158] width 220 height 19
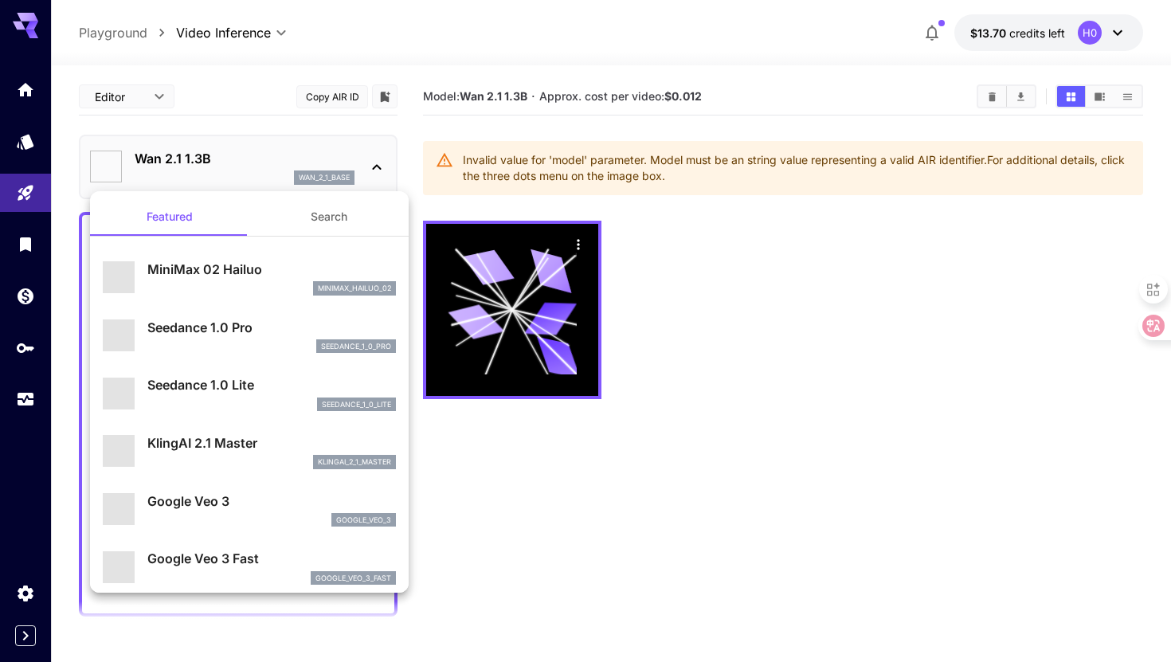
click at [241, 155] on div at bounding box center [585, 331] width 1171 height 662
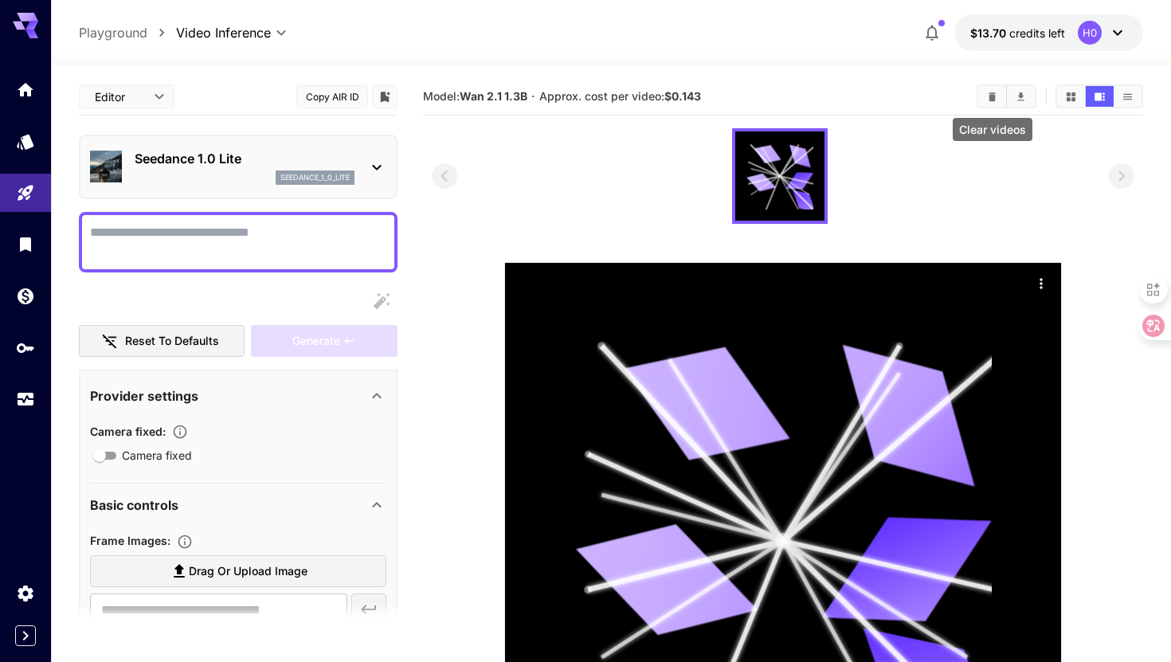
click at [991, 92] on icon "Clear videos" at bounding box center [992, 96] width 7 height 9
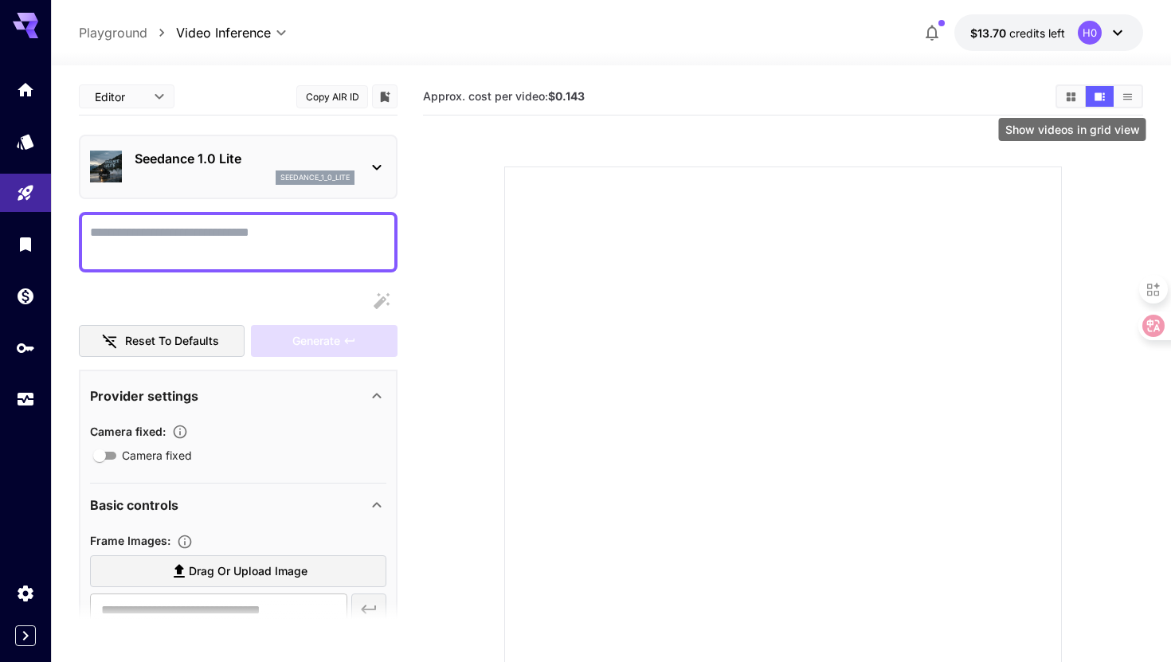
click at [1067, 96] on icon "Show videos in grid view" at bounding box center [1071, 97] width 12 height 12
click at [1128, 105] on button "Show videos in list view" at bounding box center [1127, 96] width 28 height 21
click at [251, 167] on p "Seedance 1.0 Lite" at bounding box center [245, 158] width 220 height 19
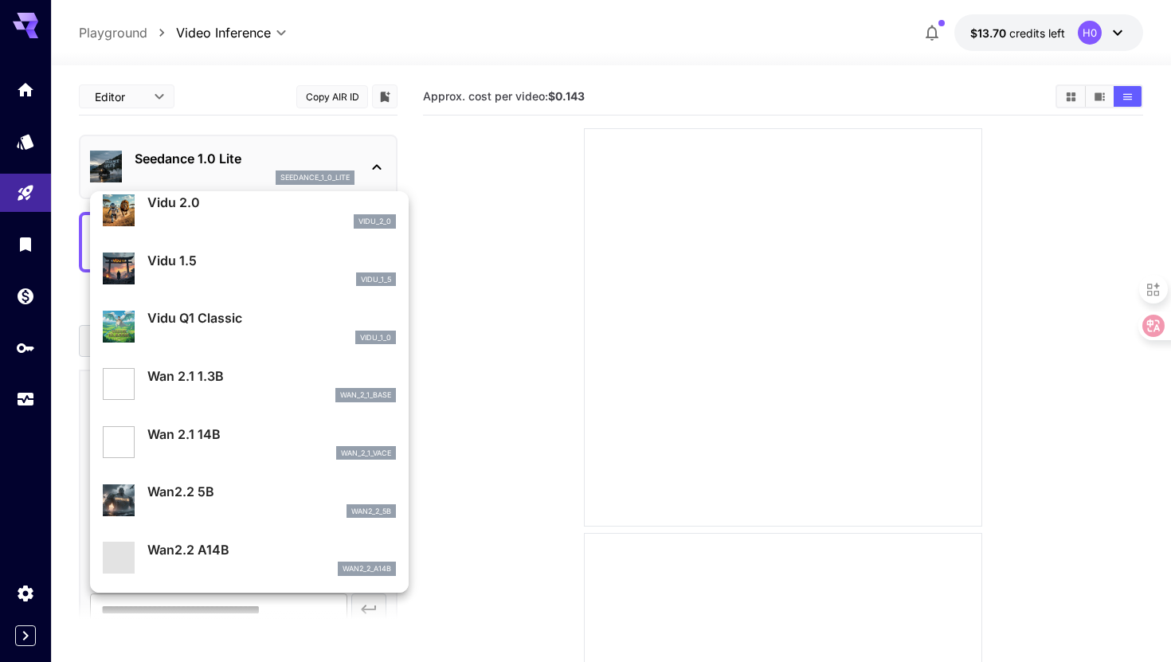
scroll to position [1347, 0]
click at [264, 393] on div "wan_2_1_base" at bounding box center [271, 394] width 248 height 14
type input "**********"
type input "***"
type input "**"
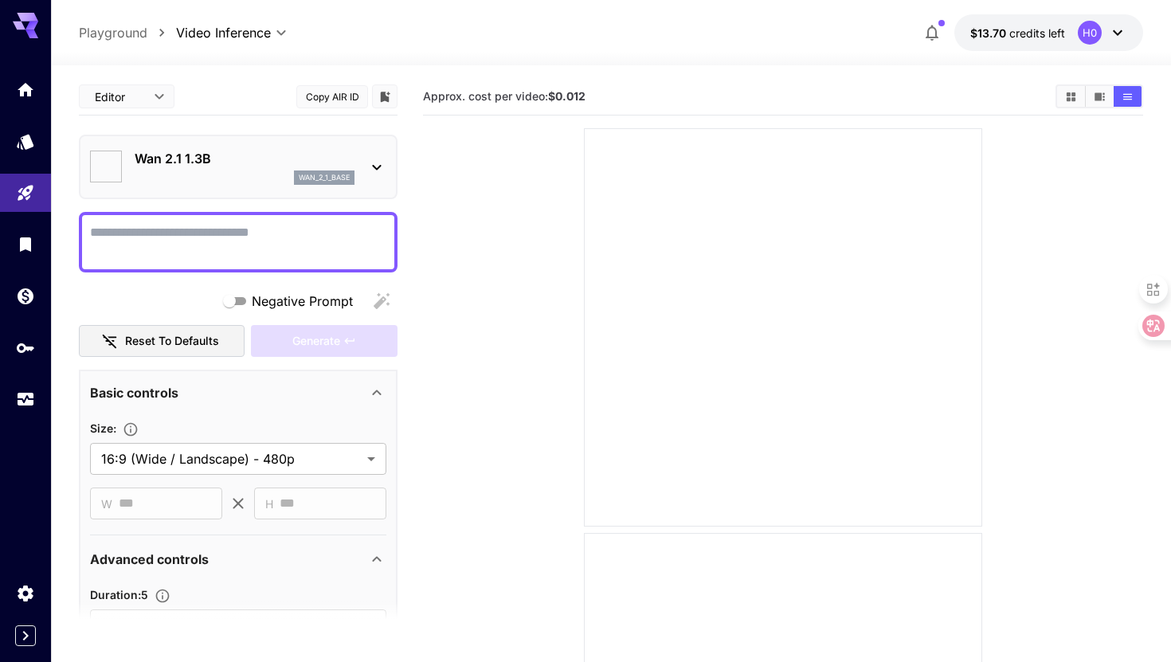
click at [272, 237] on textarea "Negative Prompt" at bounding box center [238, 242] width 296 height 38
paste textarea "*******"
type textarea "*******"
paste textarea "**********"
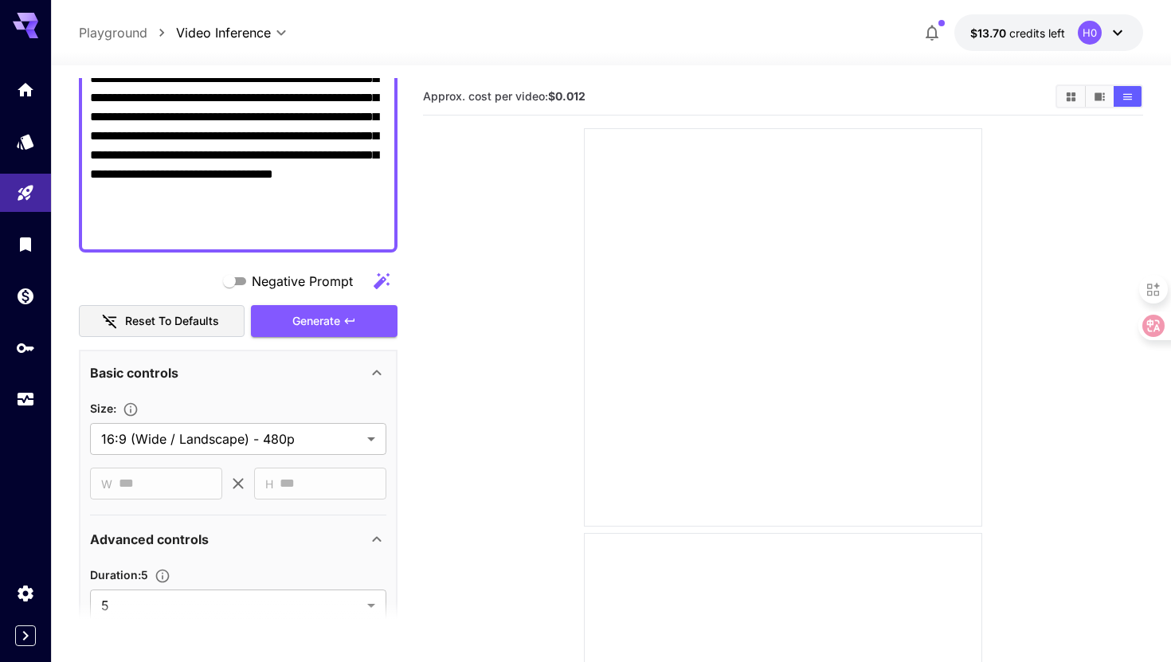
scroll to position [400, 0]
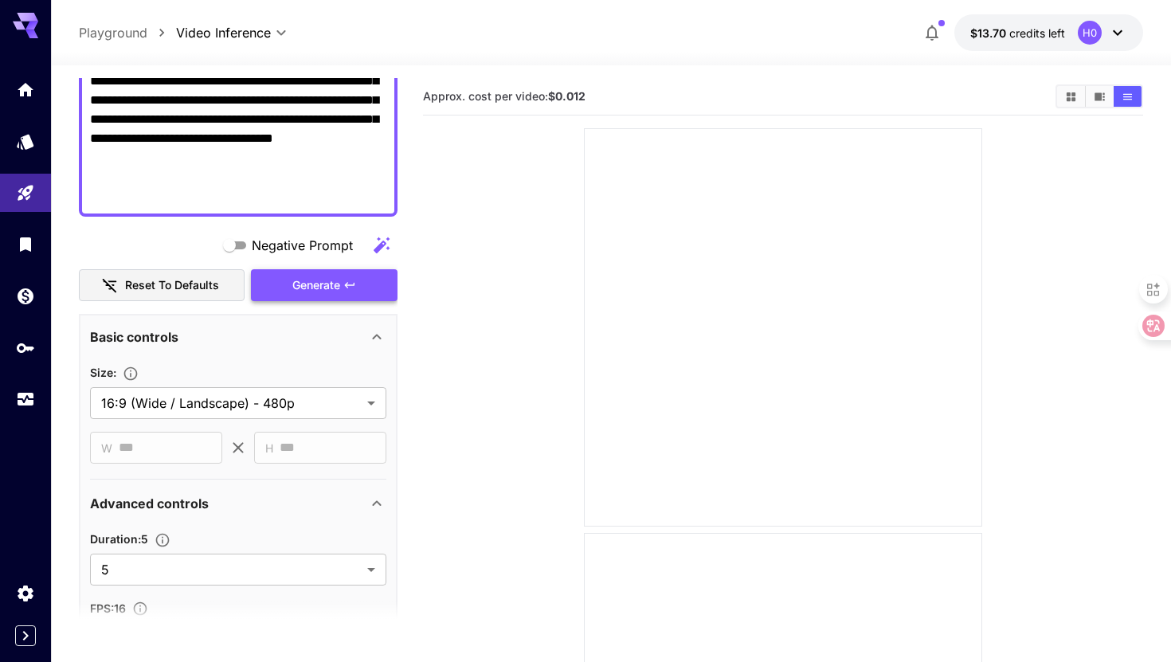
type textarea "**********"
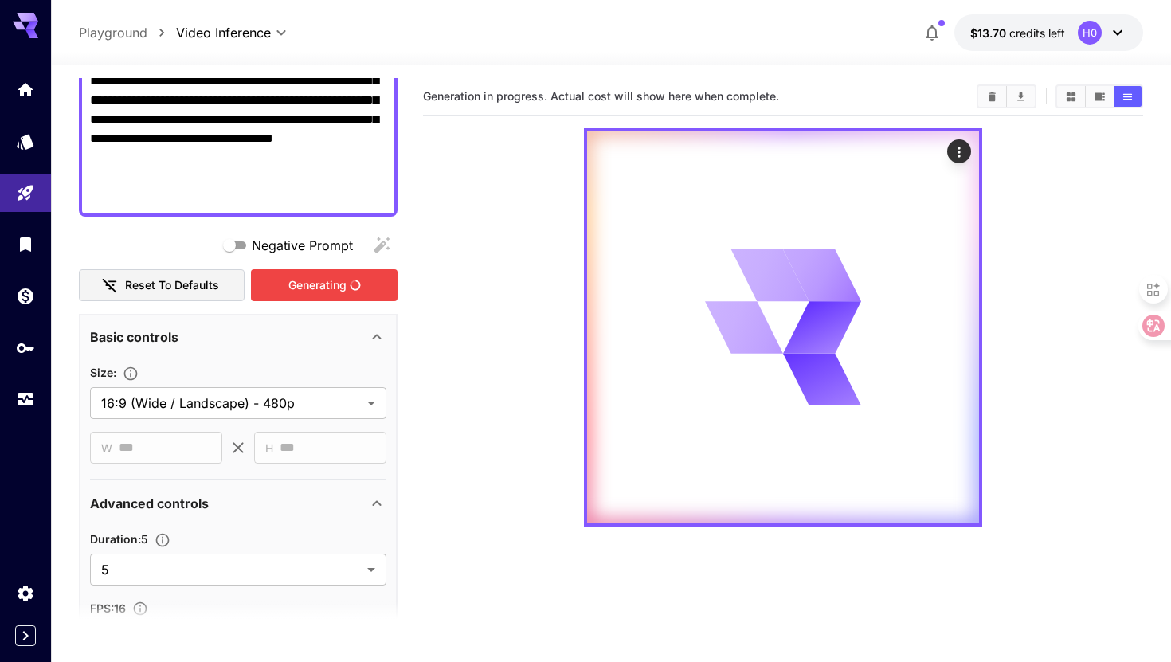
click at [289, 280] on div "Generating" at bounding box center [324, 285] width 147 height 33
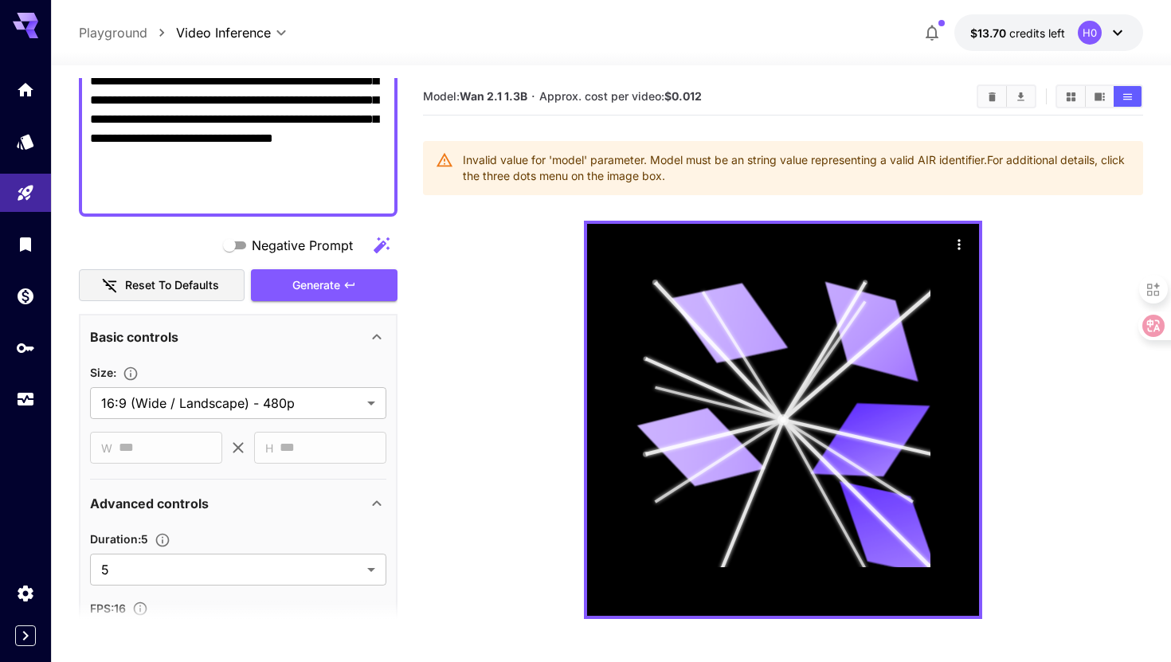
scroll to position [0, 0]
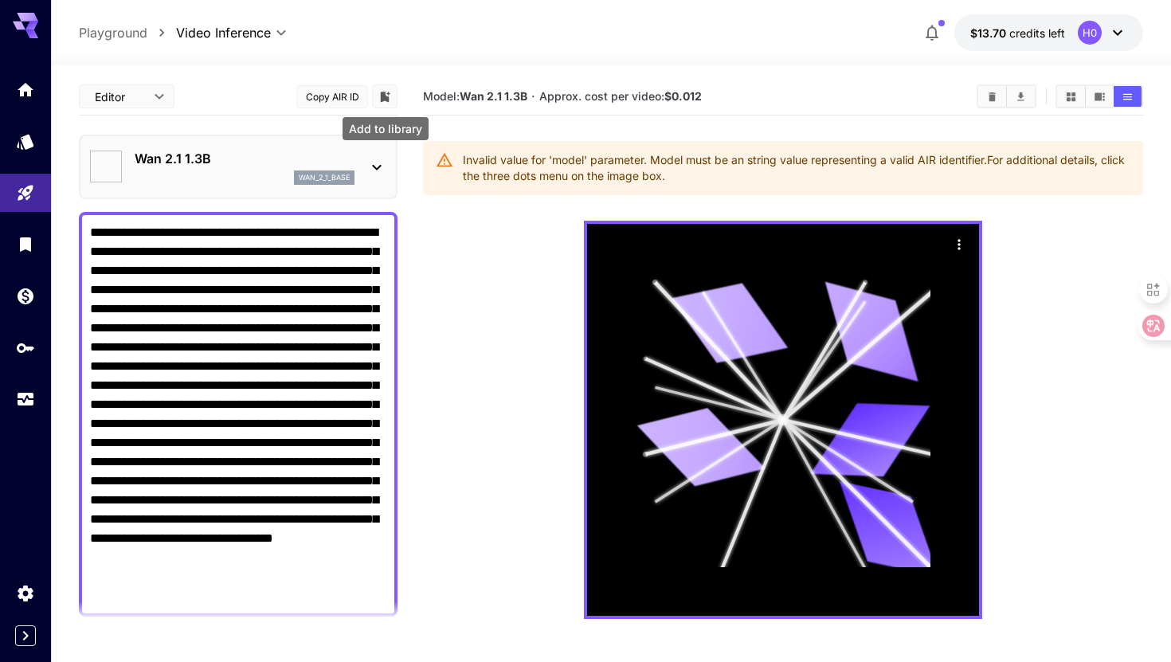
click at [381, 99] on icon "Add to library" at bounding box center [386, 97] width 10 height 10
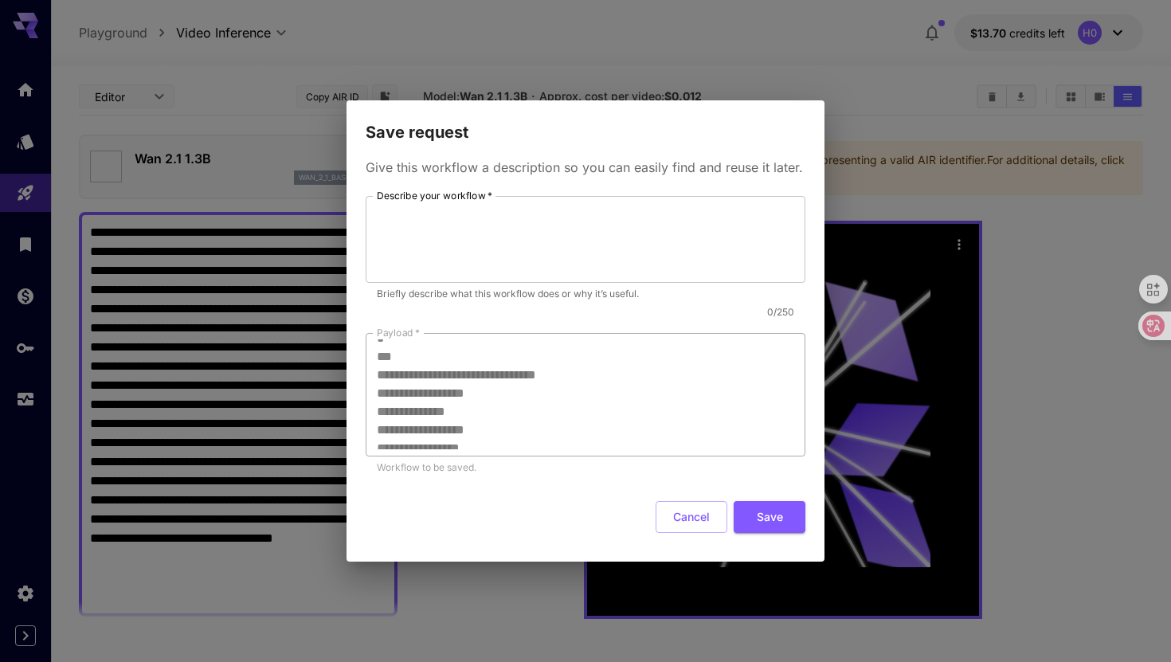
scroll to position [17, 0]
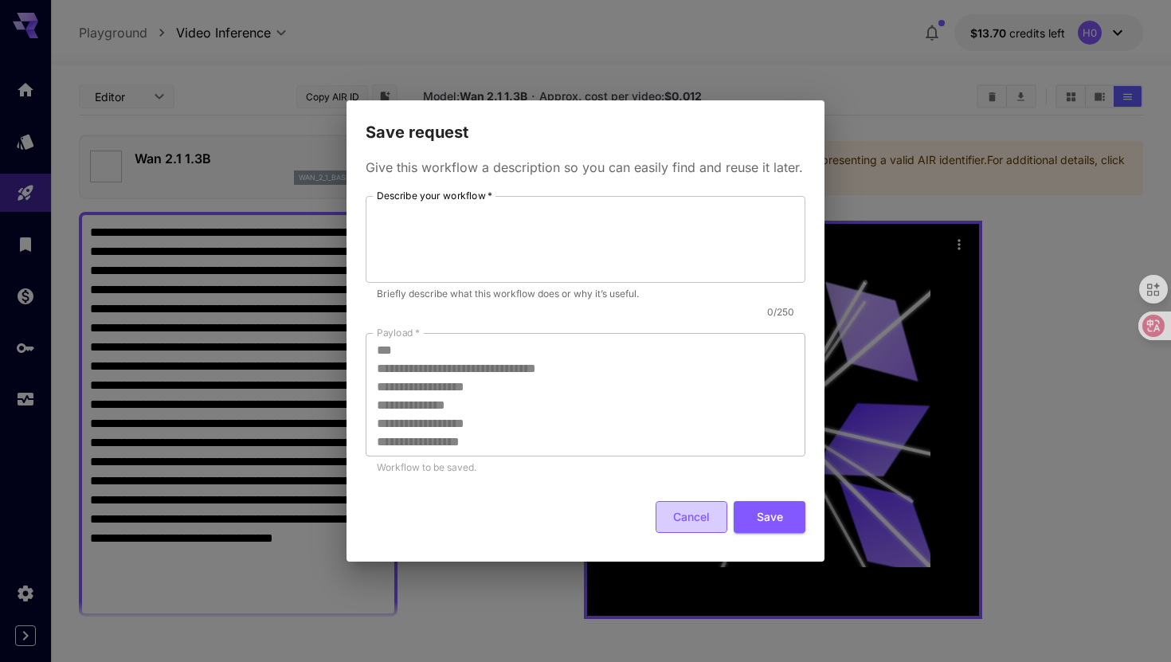
click at [672, 522] on button "Cancel" at bounding box center [691, 517] width 72 height 33
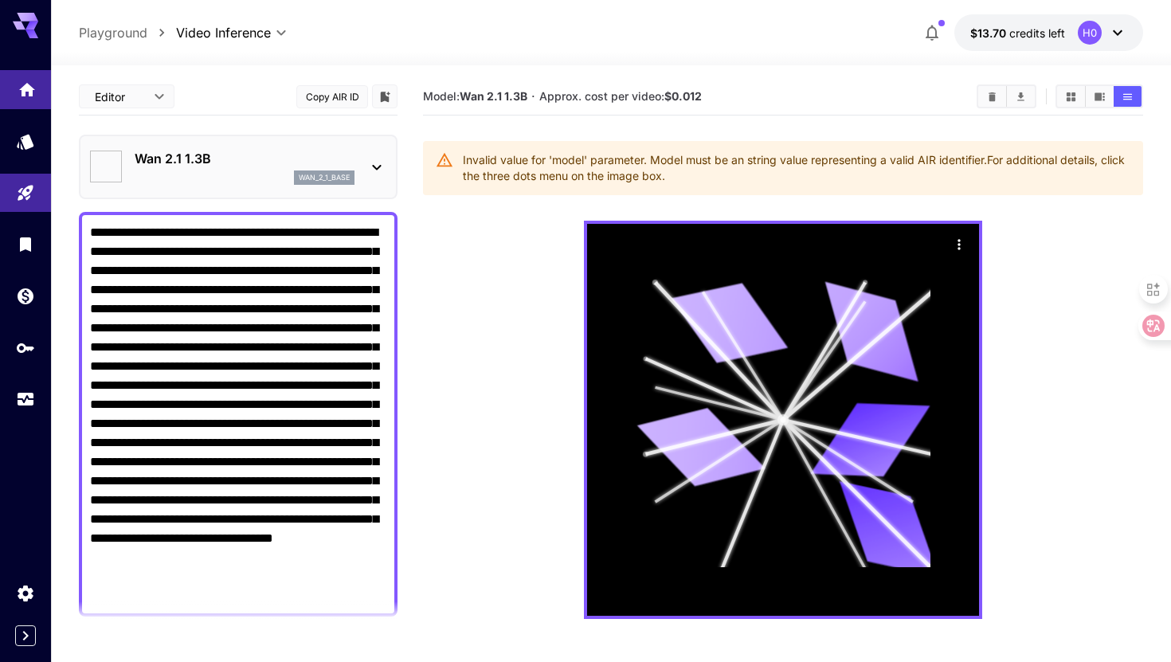
click at [13, 89] on link at bounding box center [25, 89] width 51 height 39
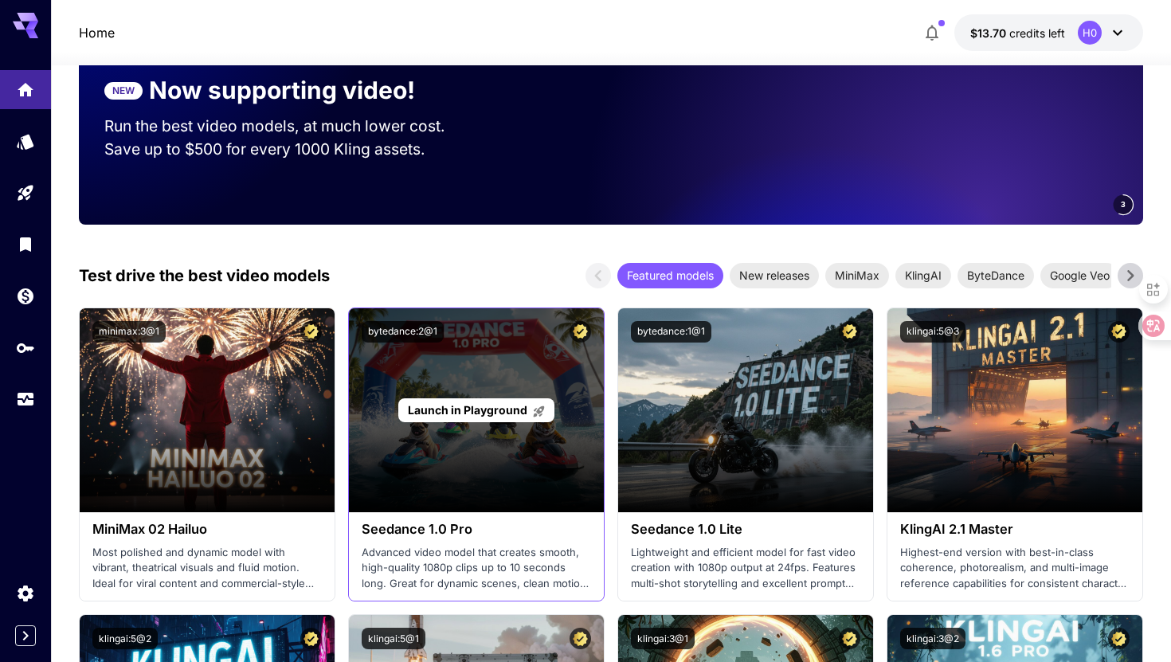
scroll to position [198, 0]
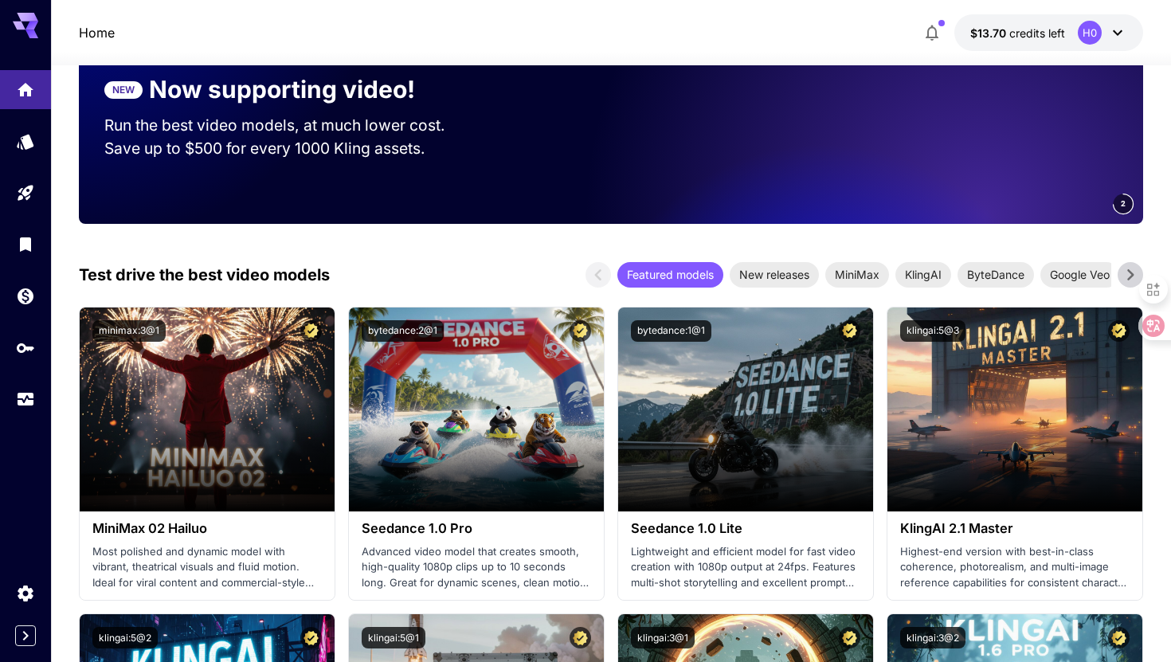
click at [1129, 282] on icon at bounding box center [1130, 275] width 24 height 24
click at [1131, 273] on icon at bounding box center [1130, 274] width 6 height 11
click at [608, 273] on icon at bounding box center [598, 275] width 24 height 24
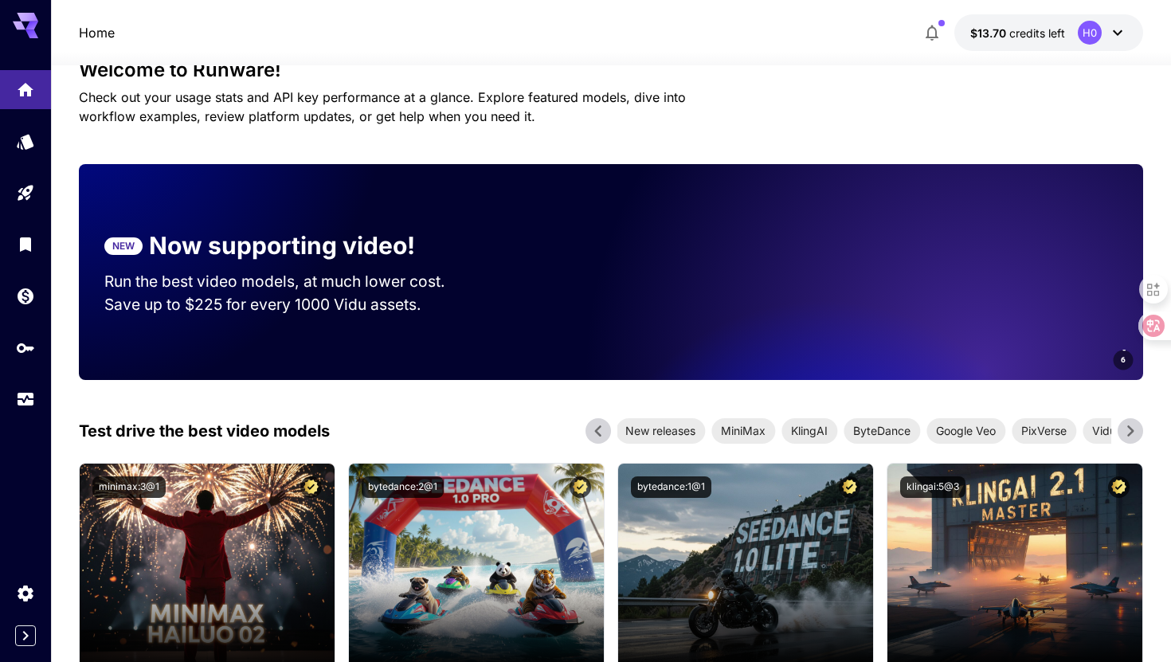
scroll to position [38, 0]
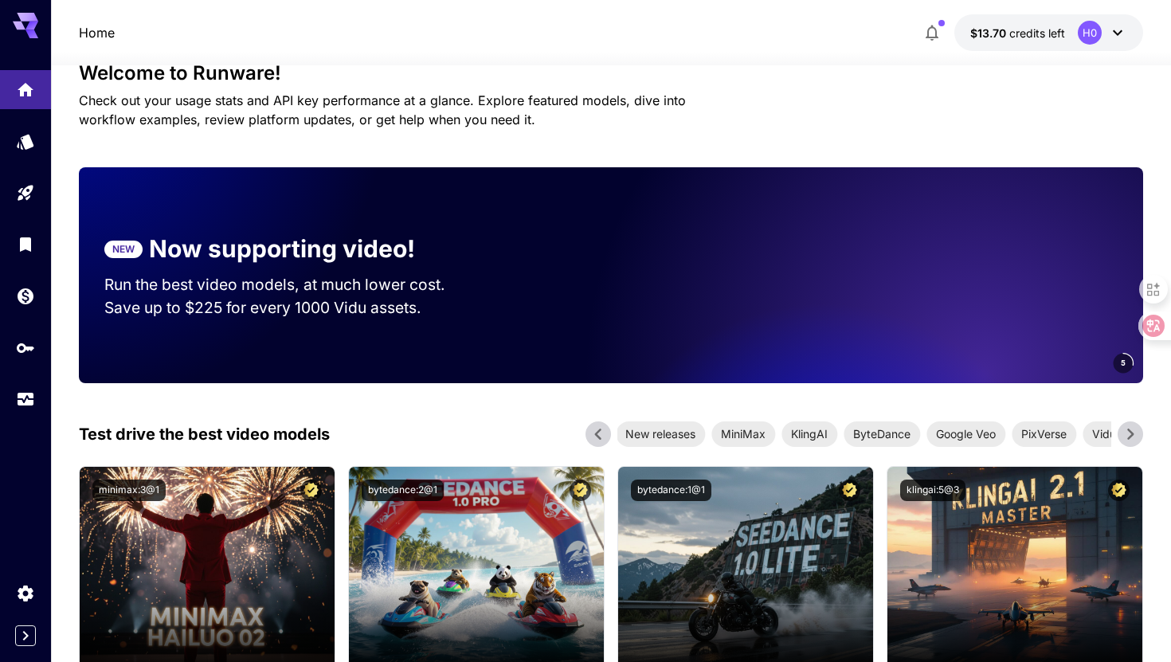
click at [601, 432] on icon at bounding box center [598, 434] width 24 height 24
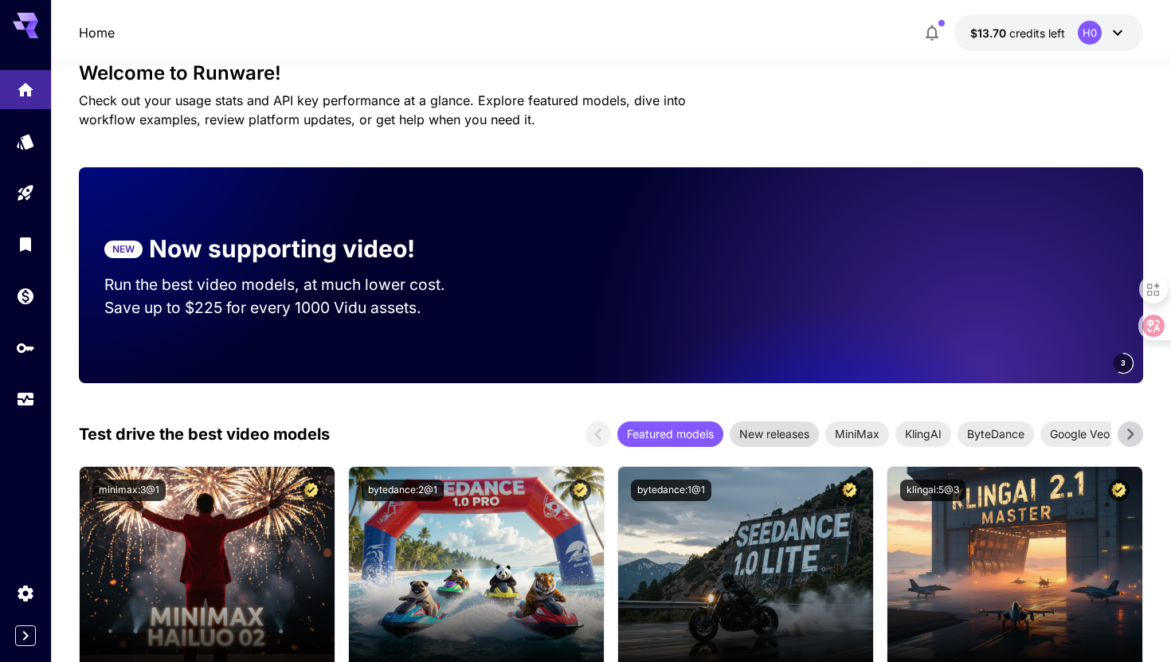
click at [765, 436] on span "New releases" at bounding box center [774, 433] width 89 height 17
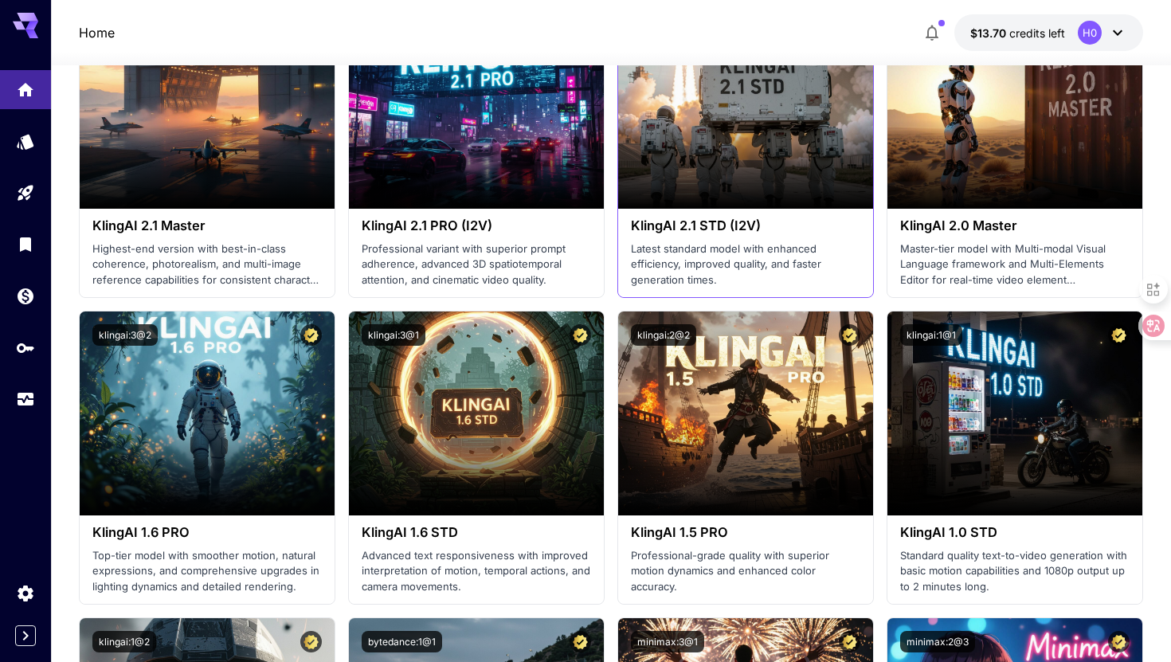
scroll to position [150, 0]
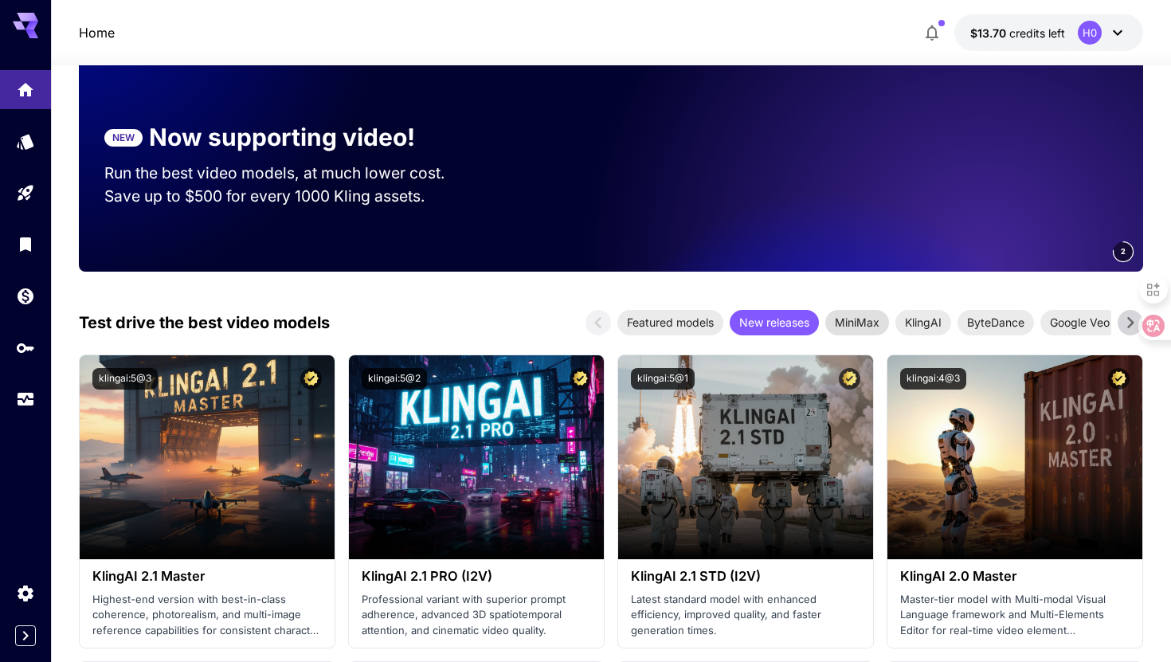
click at [844, 323] on span "MiniMax" at bounding box center [857, 322] width 64 height 17
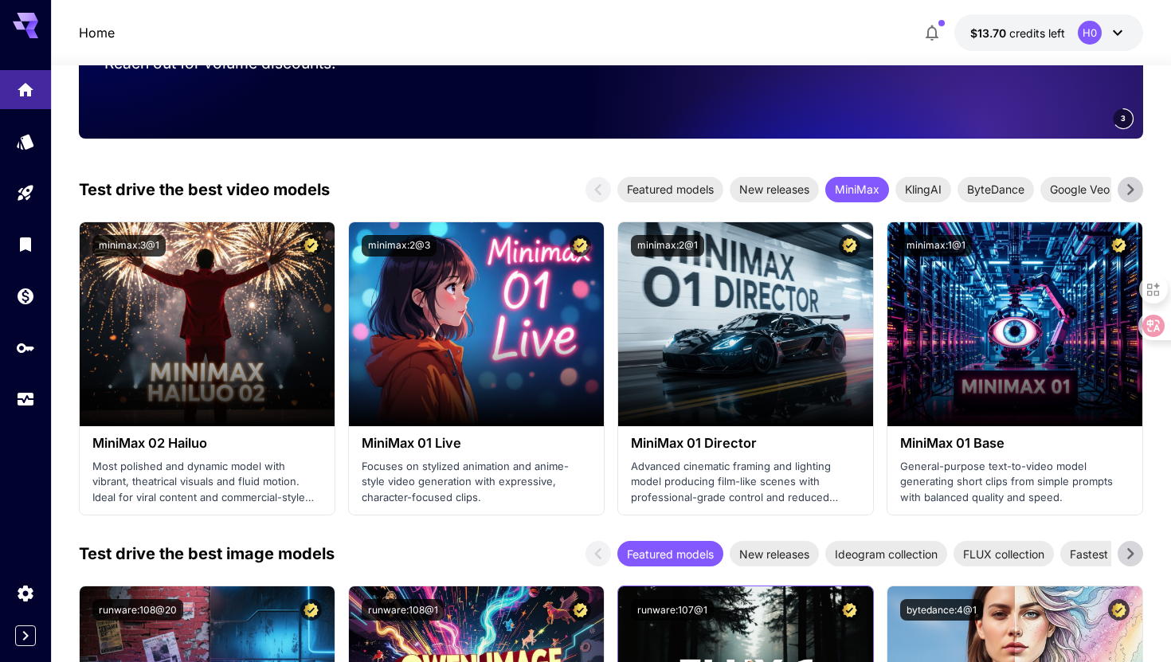
scroll to position [264, 0]
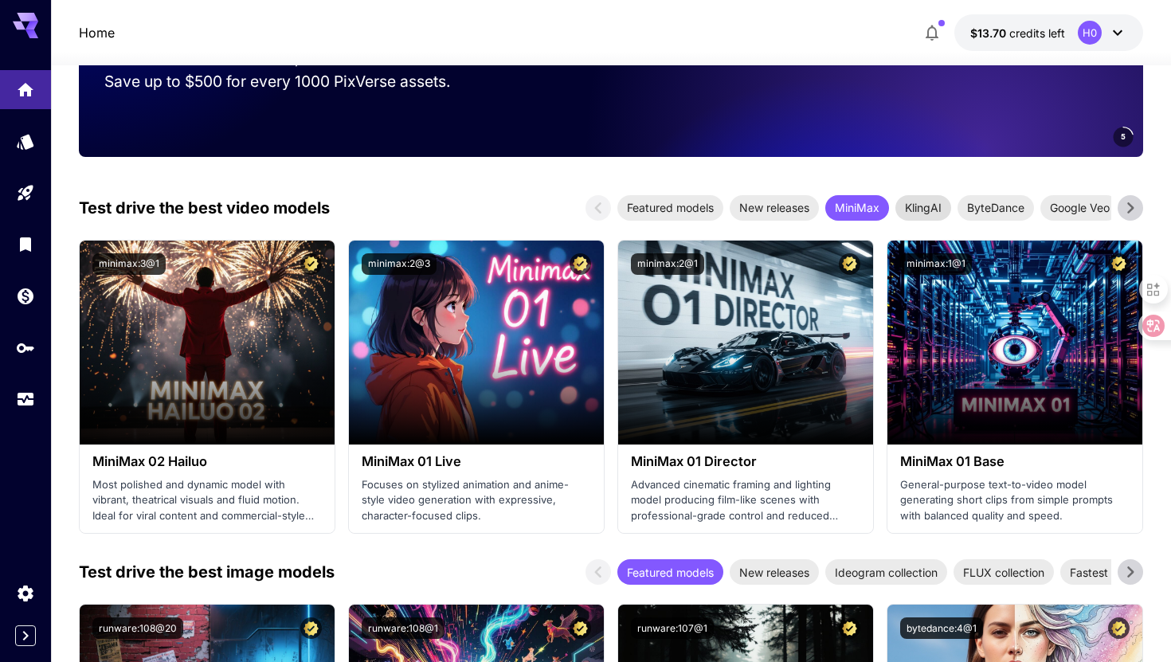
click at [921, 212] on span "KlingAI" at bounding box center [923, 207] width 56 height 17
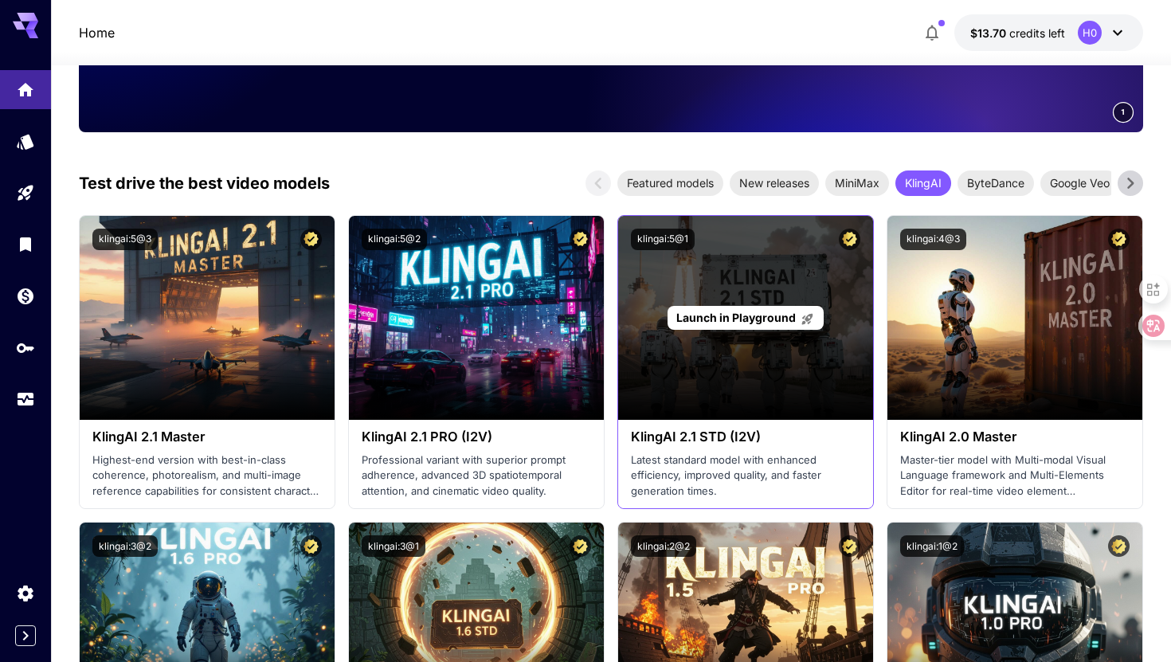
scroll to position [280, 0]
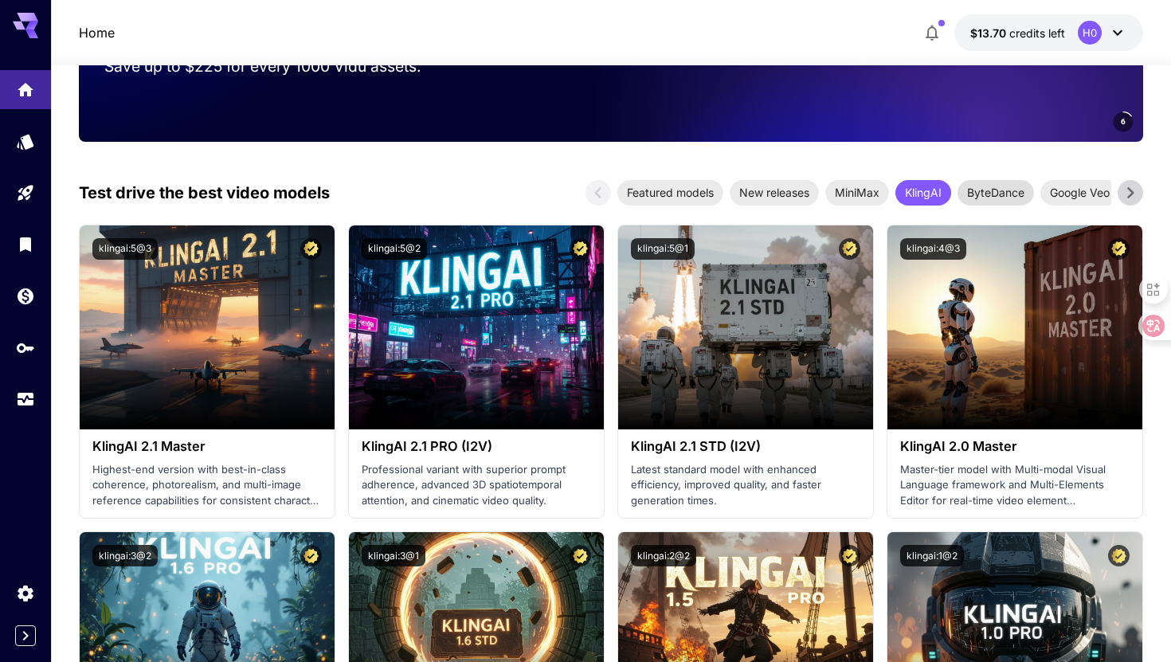
click at [996, 190] on span "ByteDance" at bounding box center [995, 192] width 76 height 17
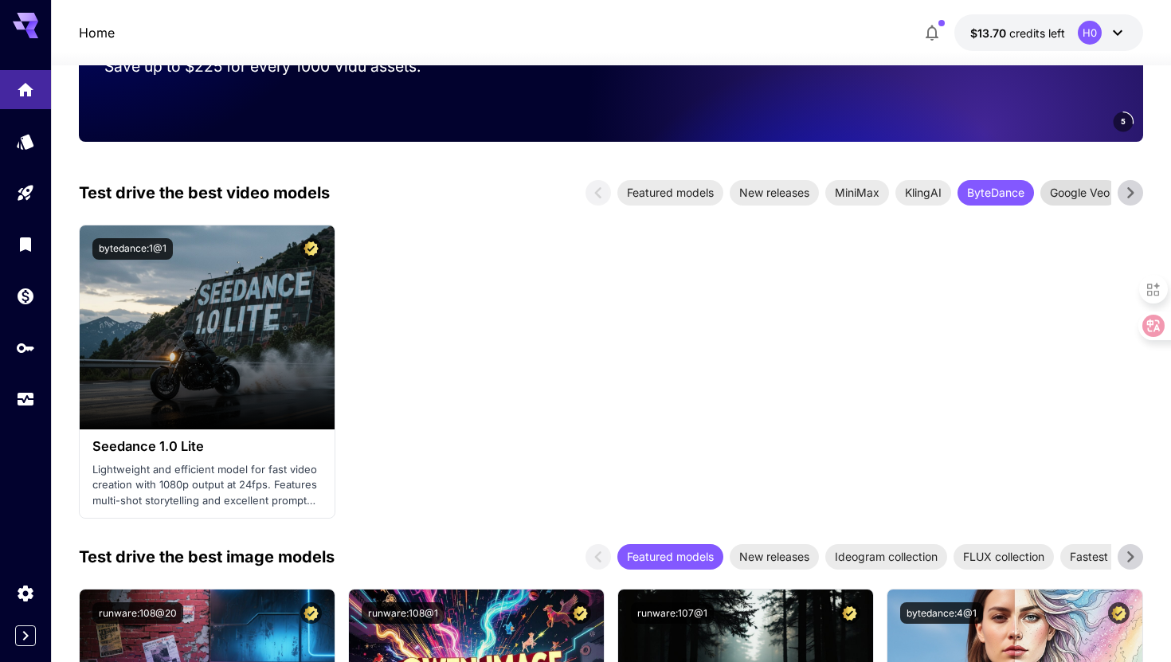
click at [1072, 186] on span "Google Veo" at bounding box center [1079, 192] width 79 height 17
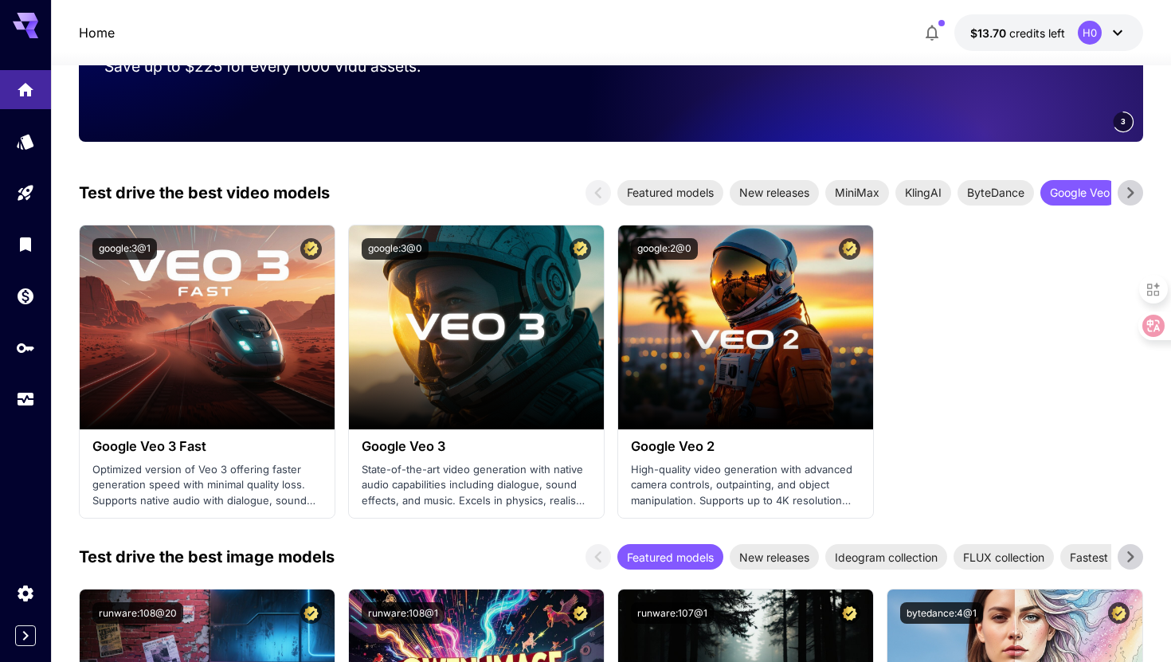
click at [1134, 188] on icon at bounding box center [1130, 193] width 24 height 24
click at [1132, 188] on icon at bounding box center [1130, 193] width 24 height 24
click at [1077, 188] on span "Vidu" at bounding box center [1083, 192] width 43 height 17
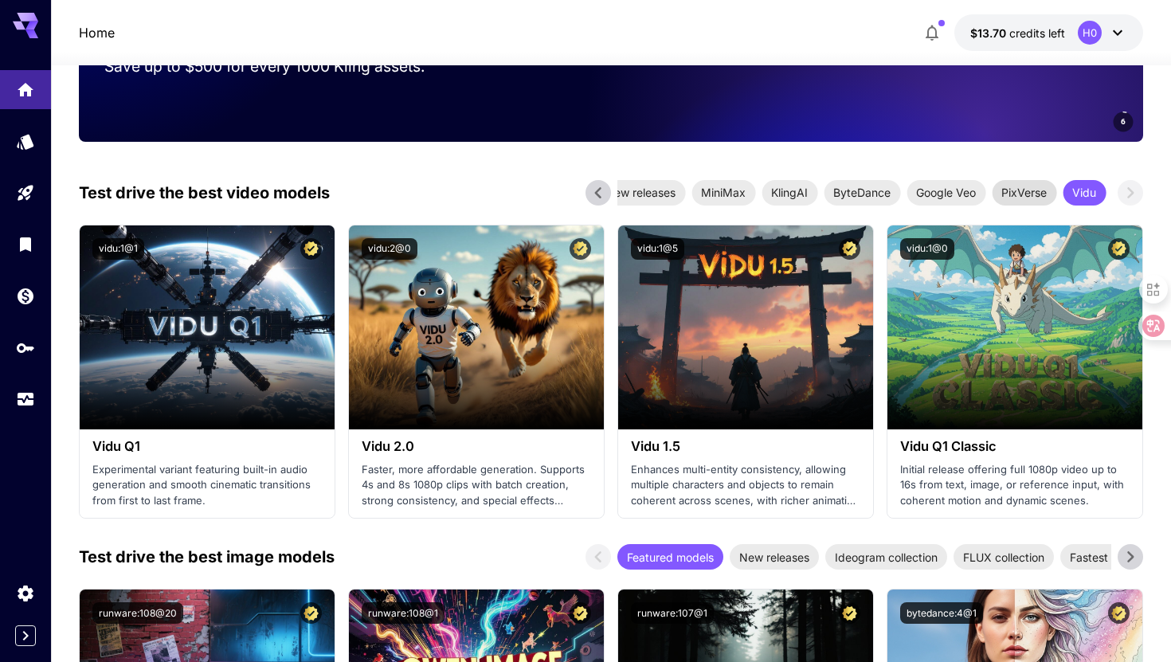
click at [1031, 190] on span "PixVerse" at bounding box center [1024, 192] width 65 height 17
